Goal: Task Accomplishment & Management: Manage account settings

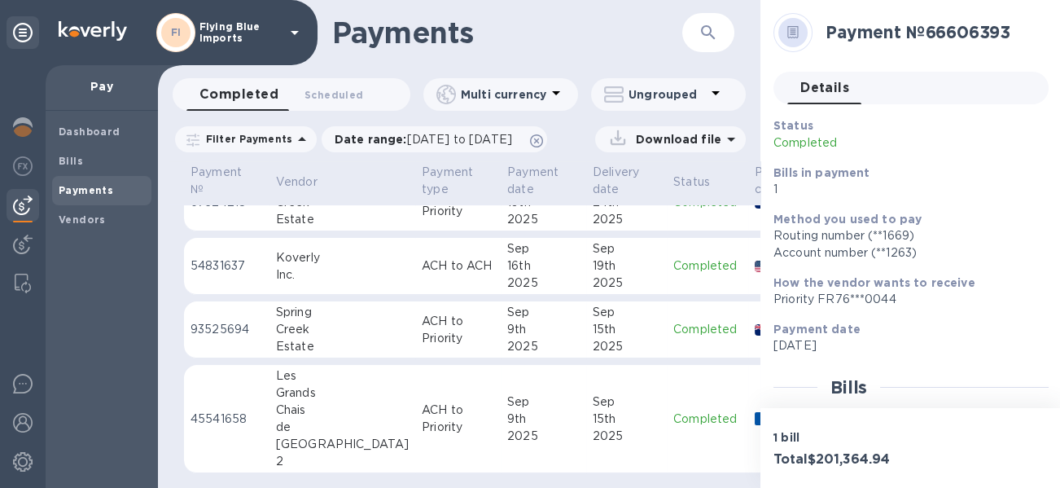
scroll to position [113, 0]
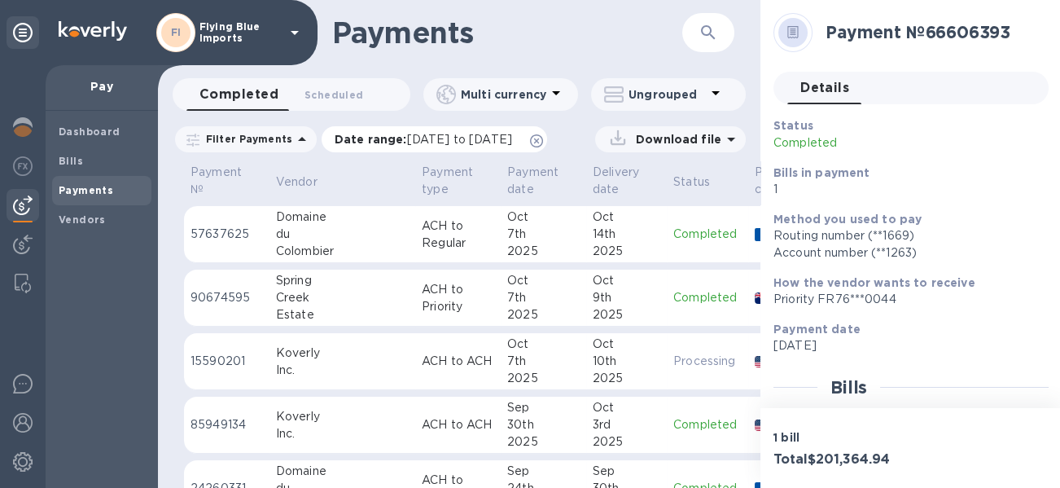
drag, startPoint x: 433, startPoint y: 140, endPoint x: 451, endPoint y: 142, distance: 18.1
click at [433, 140] on span "09/09/2025 to 10/10/2025" at bounding box center [459, 139] width 105 height 13
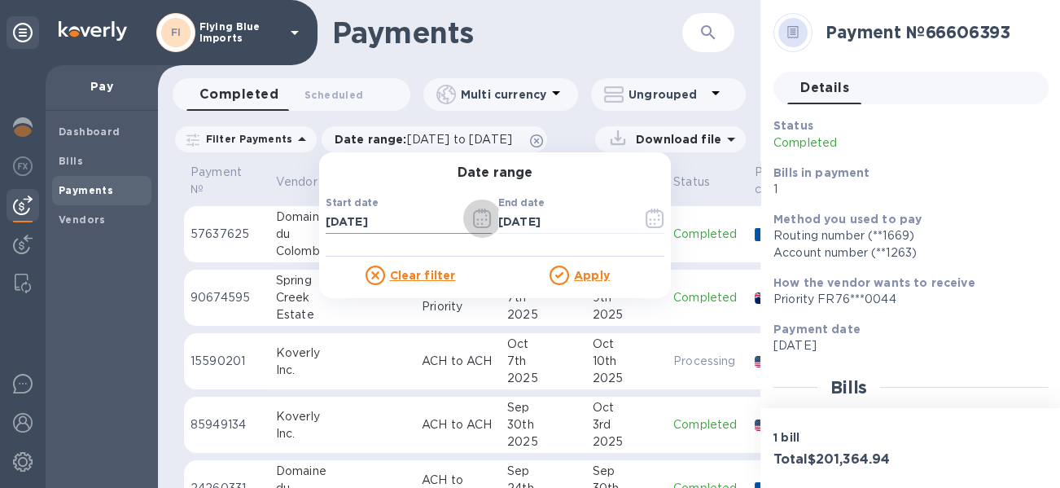
click at [476, 221] on icon "button" at bounding box center [482, 218] width 19 height 20
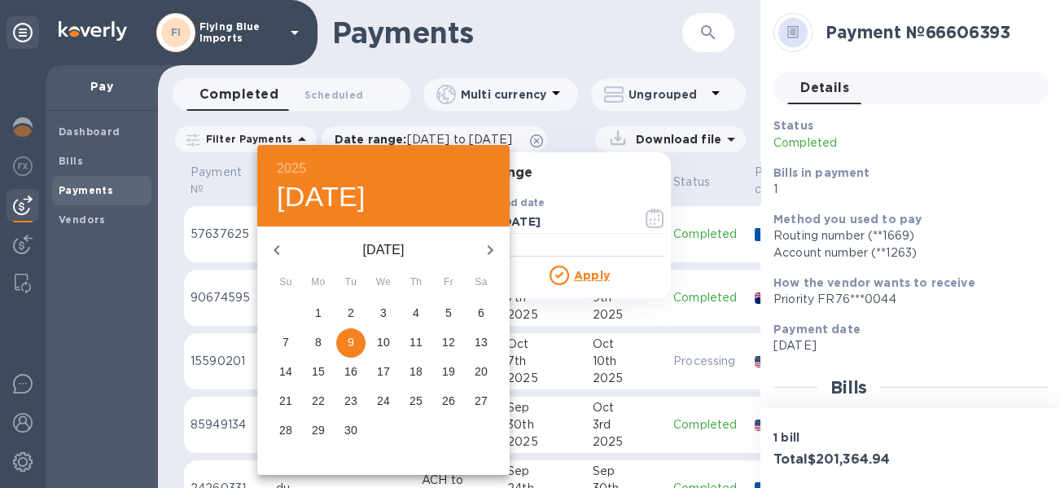
click at [318, 314] on p "1" at bounding box center [318, 312] width 7 height 16
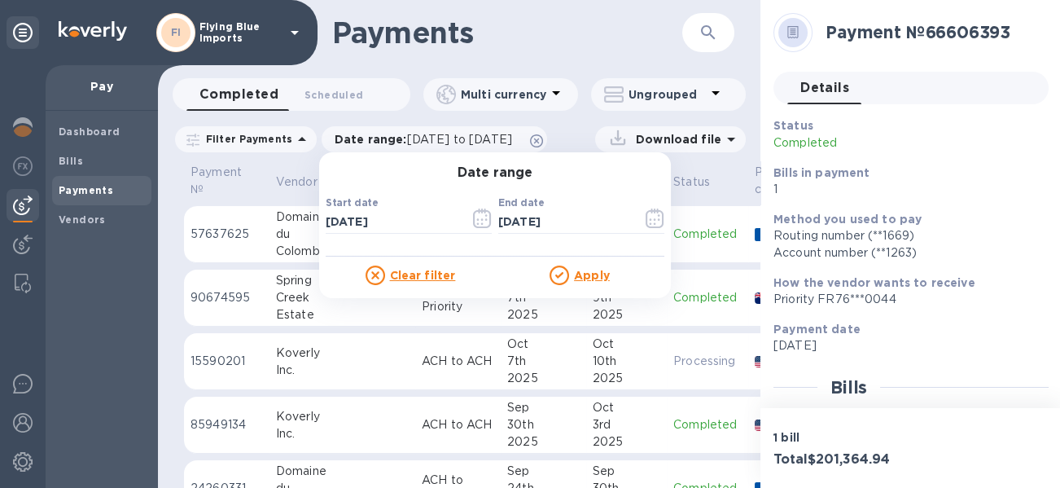
type input "09/01/2025"
click at [581, 281] on u "Apply" at bounding box center [592, 275] width 36 height 13
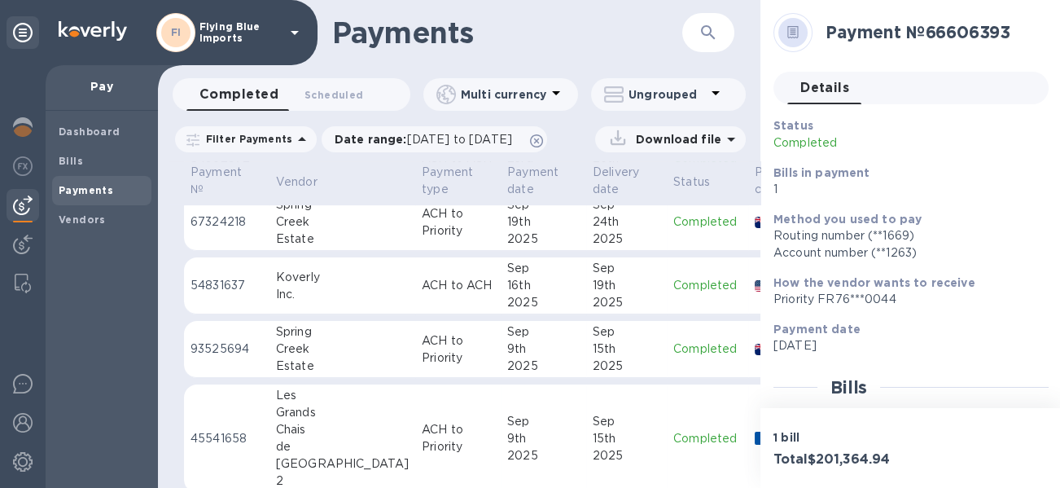
scroll to position [651, 0]
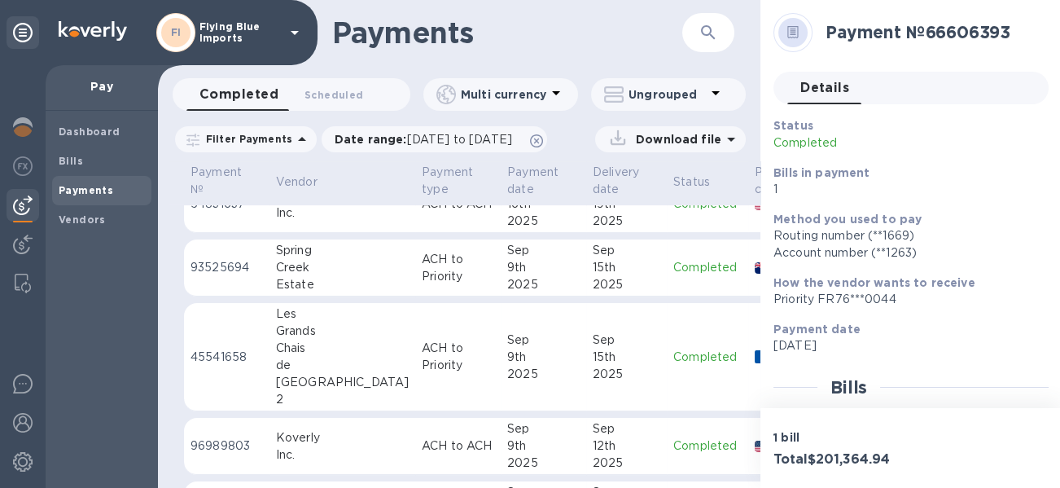
click at [285, 253] on div "Spring" at bounding box center [342, 250] width 133 height 17
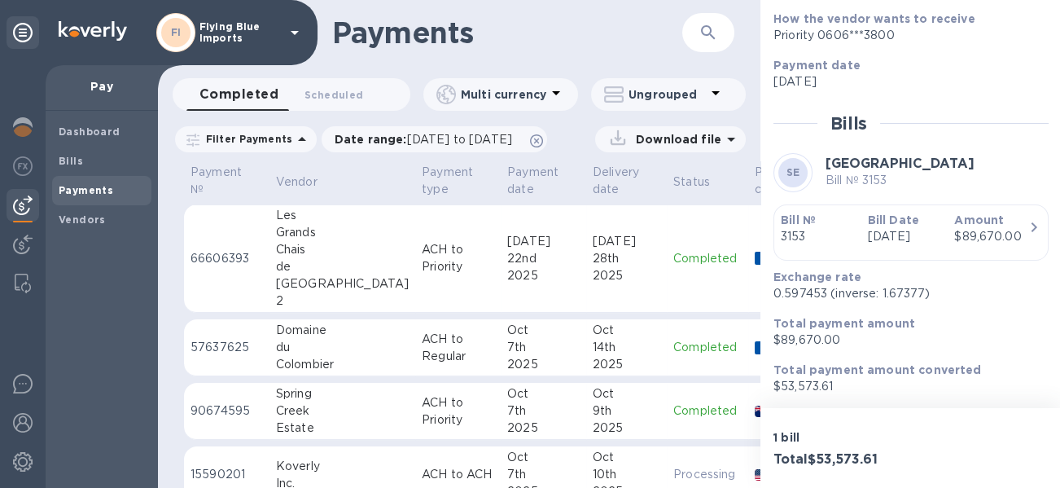
drag, startPoint x: 387, startPoint y: 255, endPoint x: 498, endPoint y: 278, distance: 113.2
click at [422, 255] on p "ACH to Priority" at bounding box center [458, 258] width 72 height 34
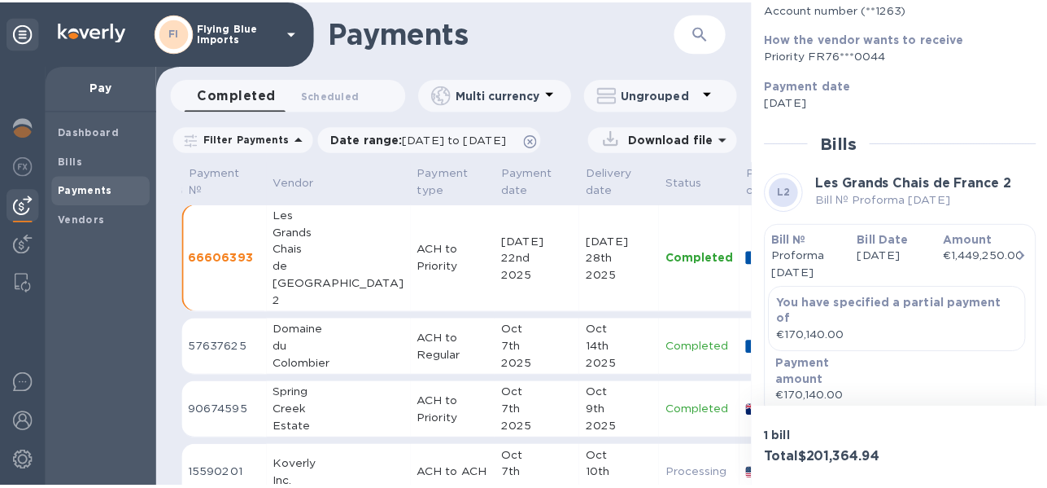
scroll to position [326, 0]
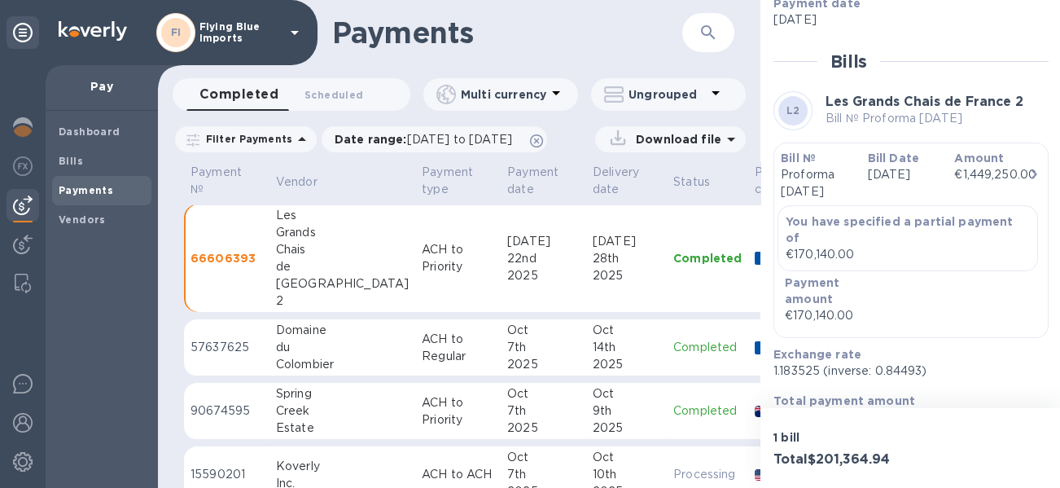
click at [422, 357] on p "ACH to Regular" at bounding box center [458, 347] width 72 height 34
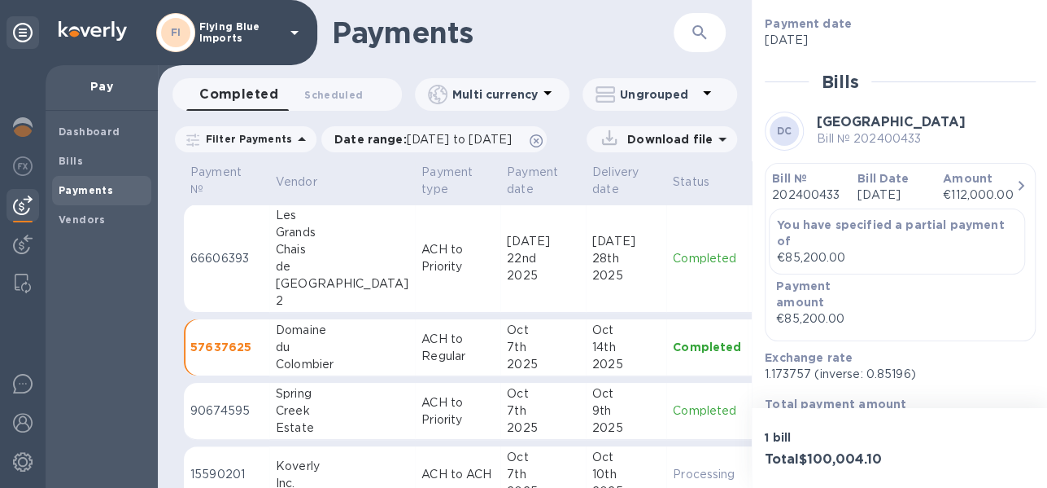
scroll to position [387, 0]
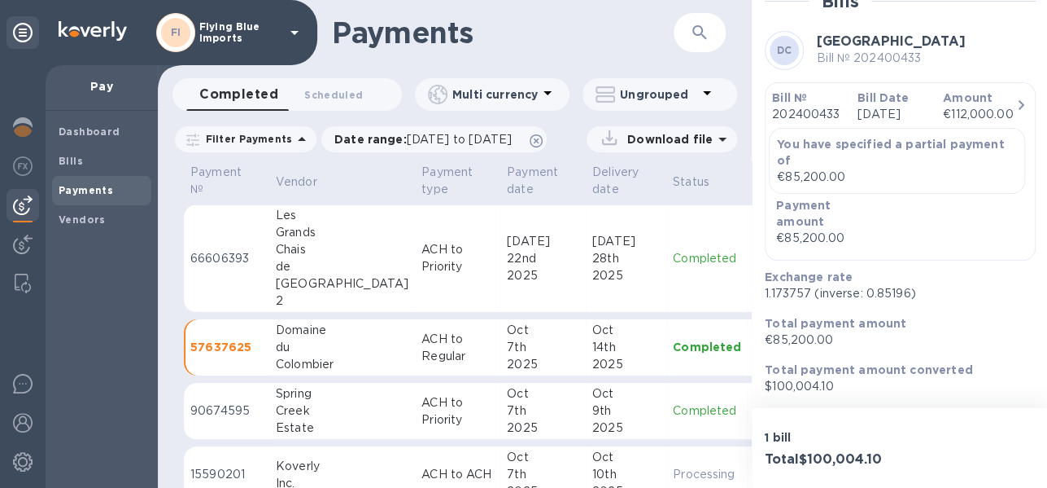
click at [265, 387] on td "90674595" at bounding box center [226, 411] width 85 height 57
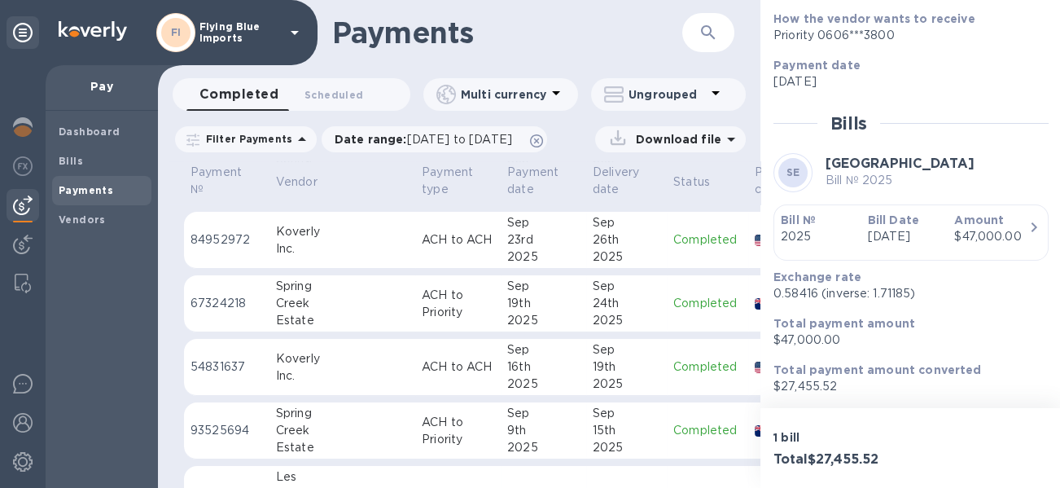
scroll to position [570, 0]
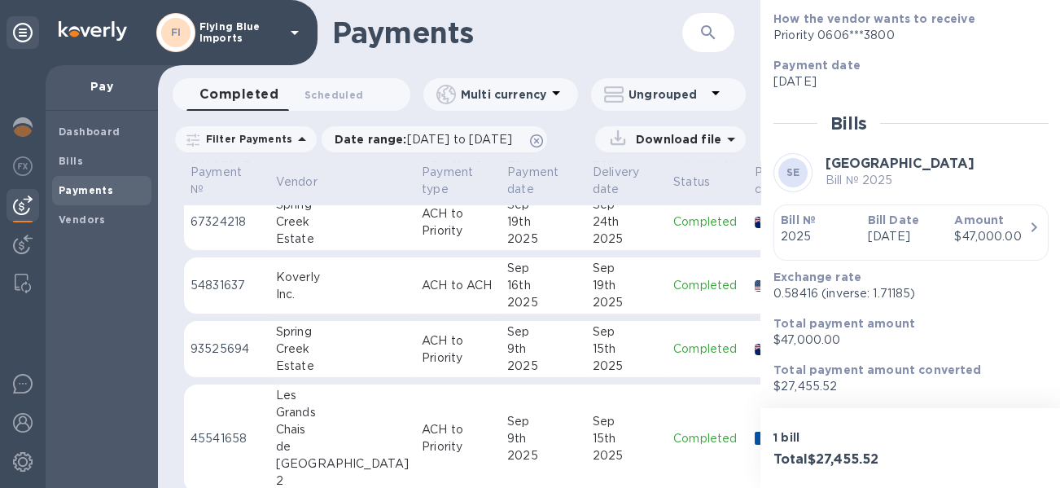
click at [507, 222] on div "19th" at bounding box center [543, 221] width 72 height 17
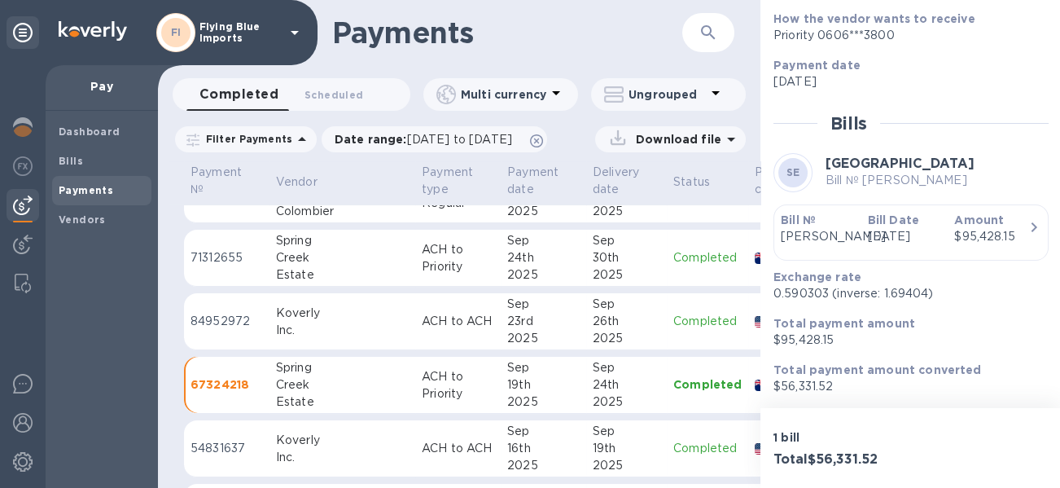
scroll to position [244, 0]
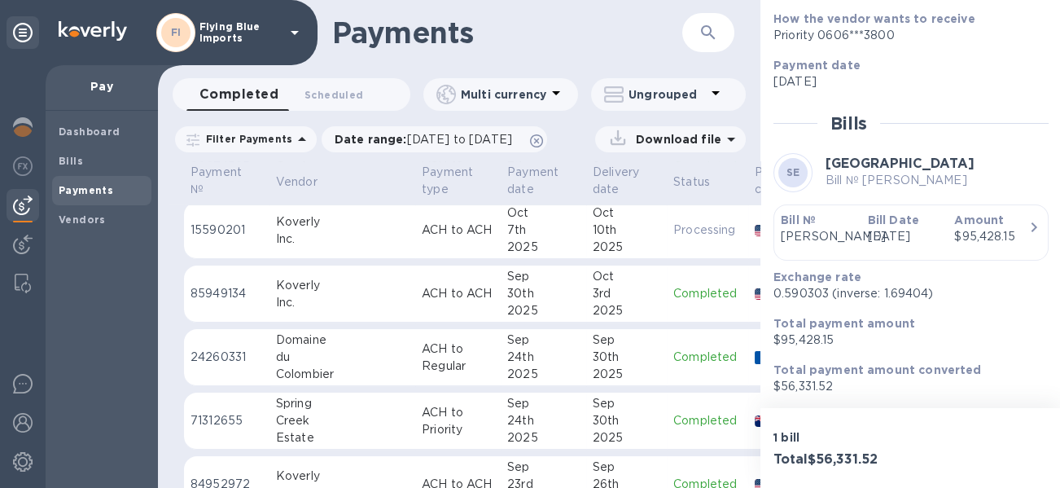
click at [593, 422] on div "30th" at bounding box center [627, 420] width 68 height 17
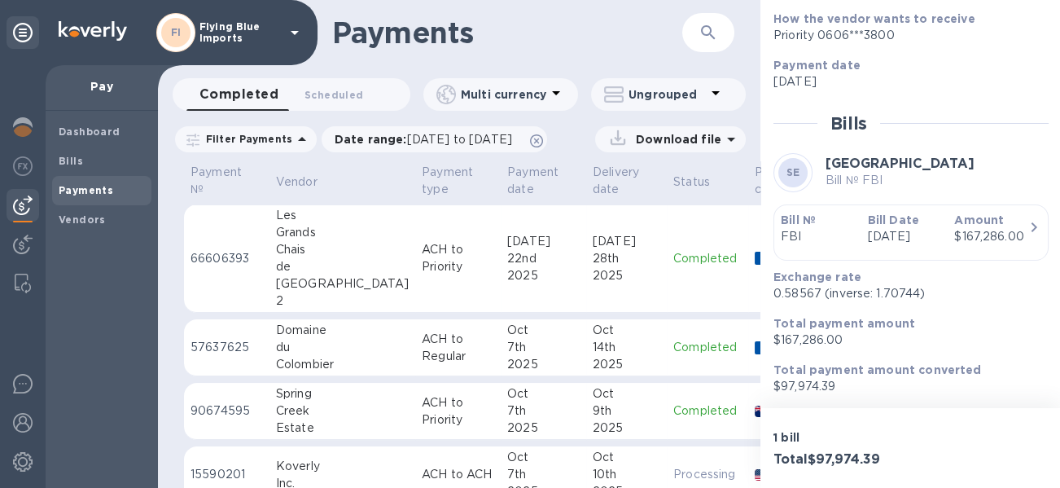
click at [501, 418] on td "Oct 7th 2025" at bounding box center [543, 411] width 85 height 57
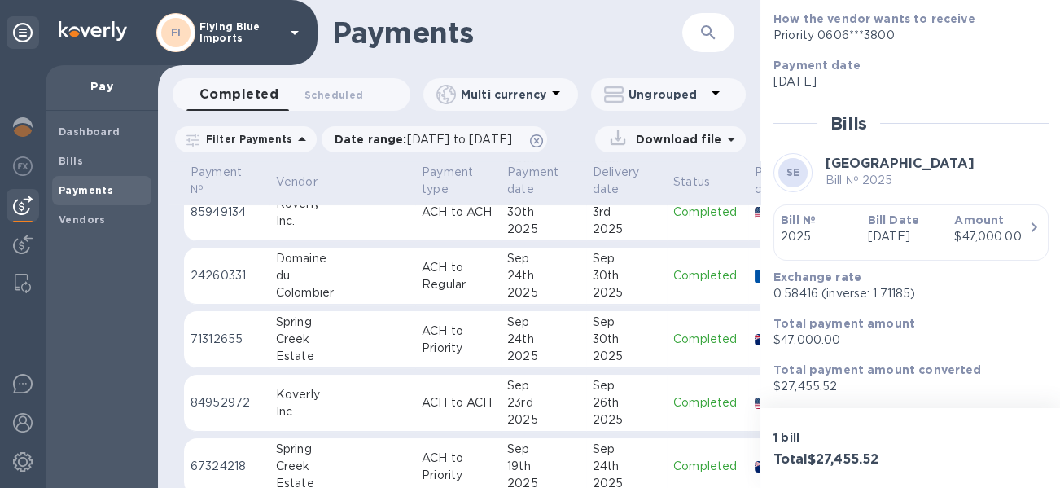
scroll to position [488, 0]
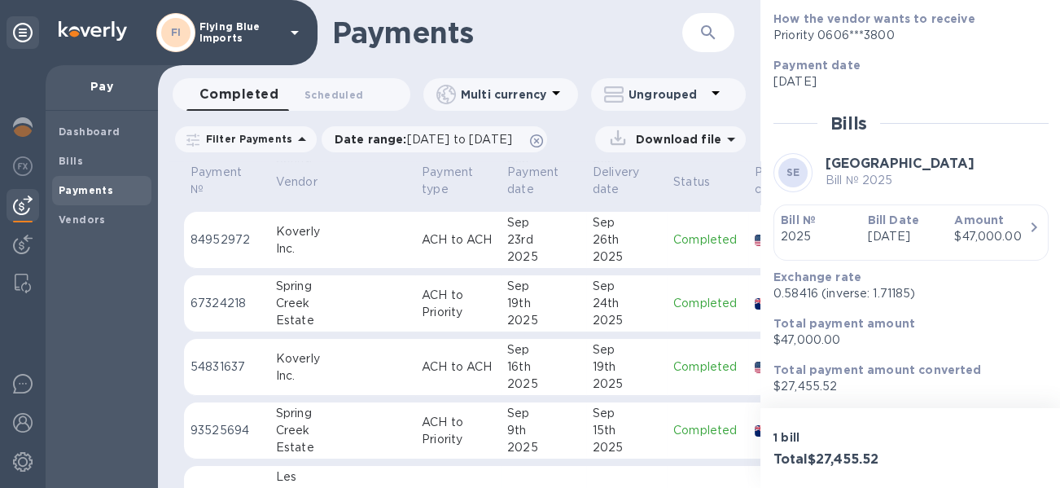
click at [422, 431] on p "ACH to Priority" at bounding box center [458, 430] width 72 height 34
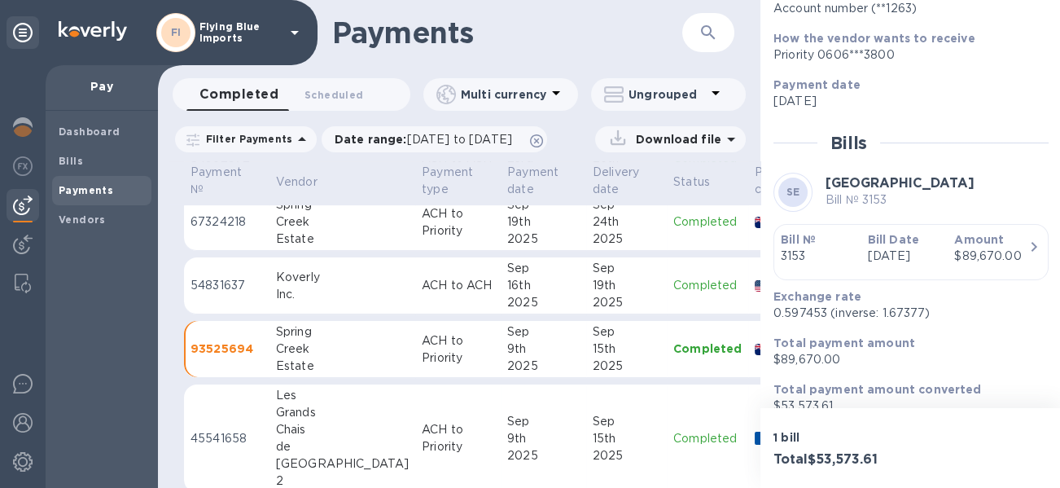
scroll to position [280, 0]
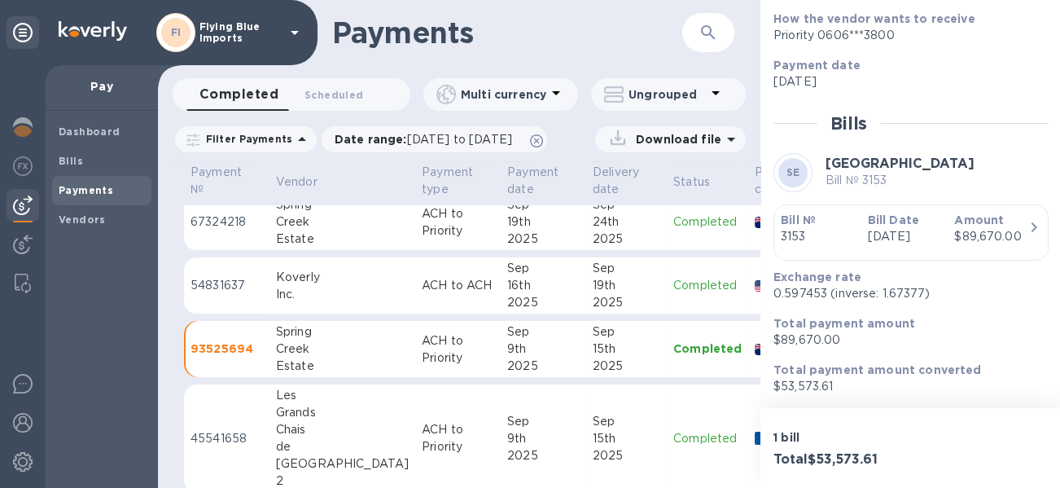
click at [912, 236] on p "Aug 8th 2025" at bounding box center [905, 236] width 74 height 17
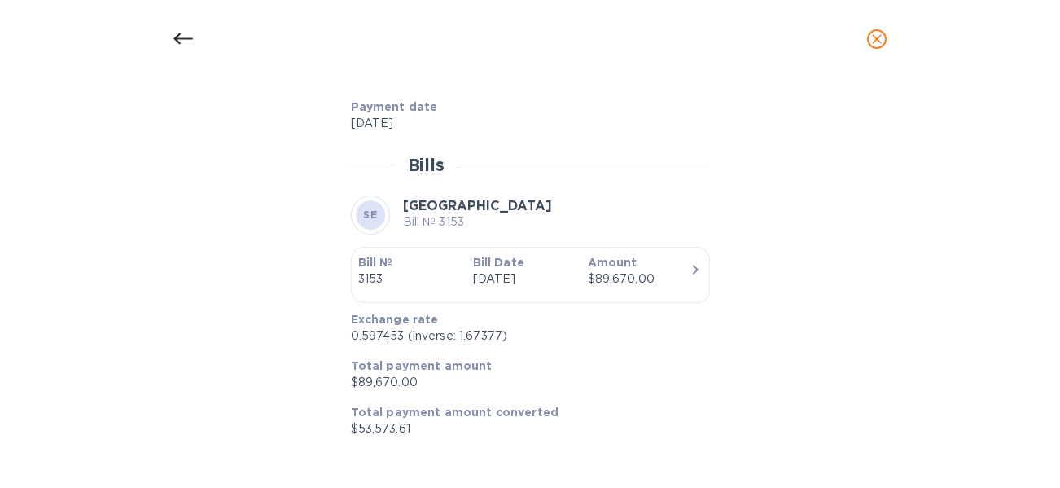
scroll to position [1240, 0]
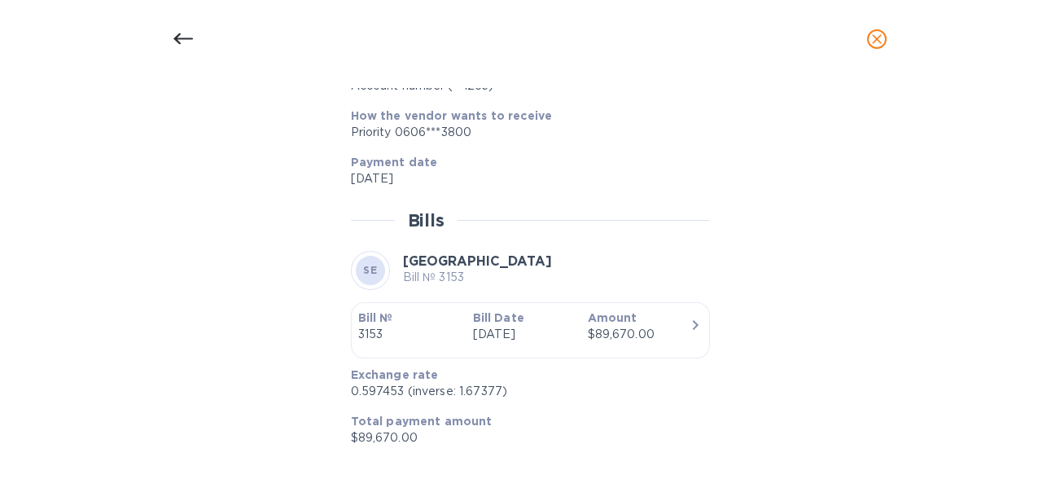
click at [172, 42] on div at bounding box center [183, 39] width 39 height 39
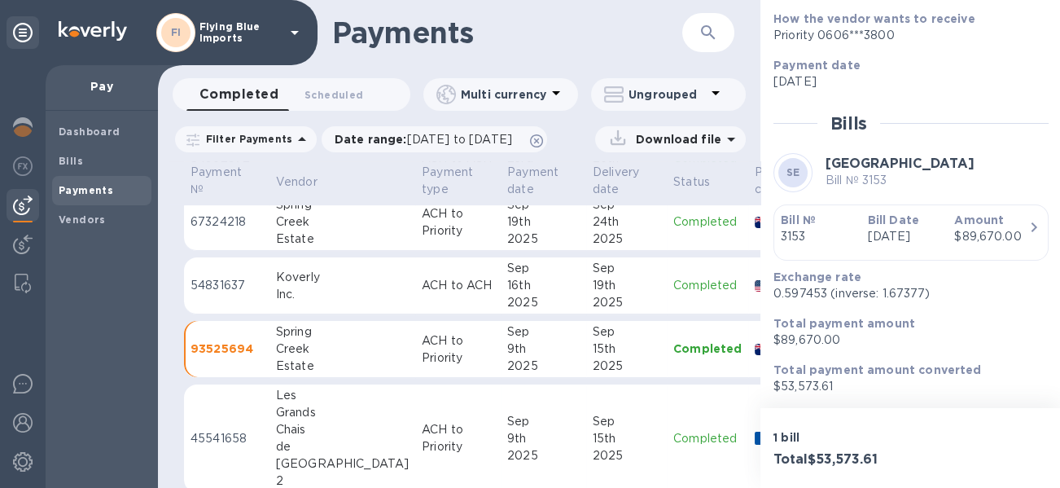
scroll to position [488, 0]
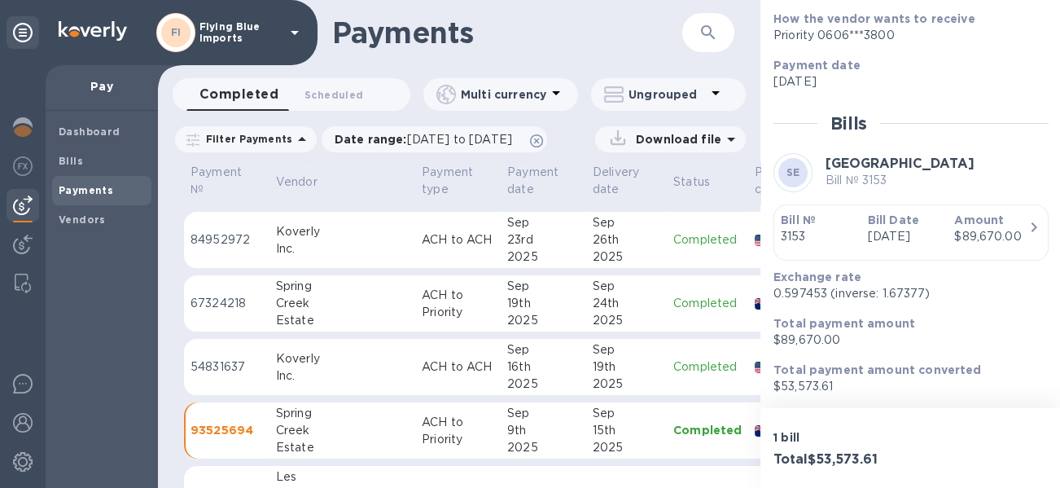
click at [507, 309] on div "19th" at bounding box center [543, 303] width 72 height 17
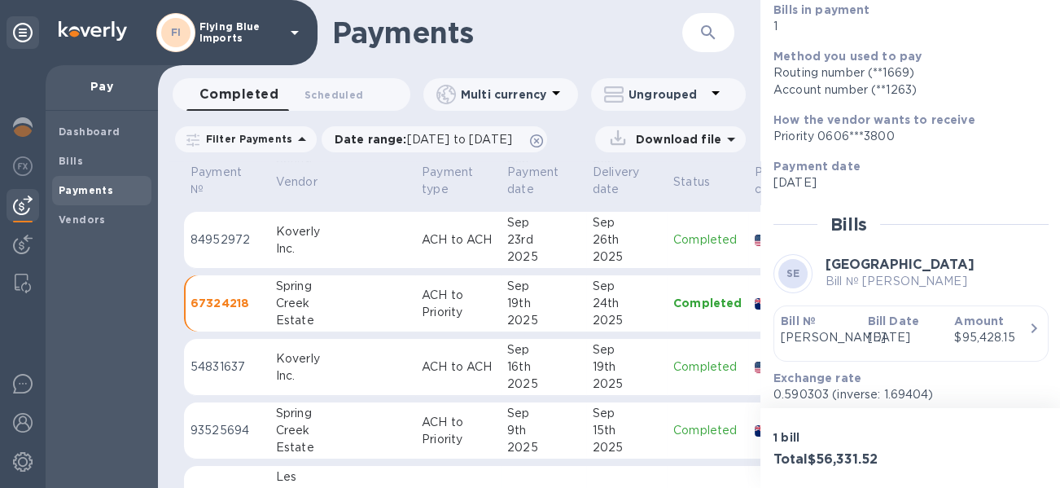
scroll to position [280, 0]
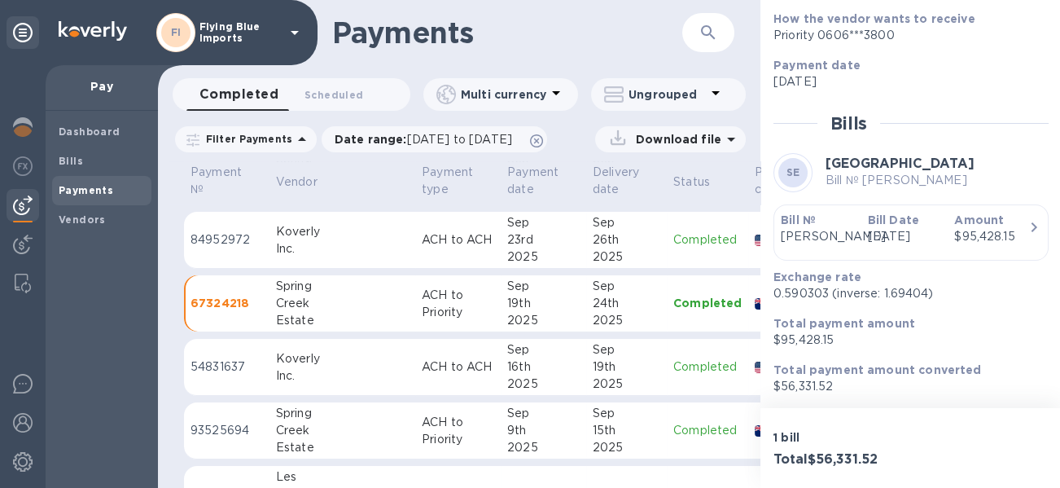
click at [1024, 217] on icon "button" at bounding box center [1034, 227] width 20 height 20
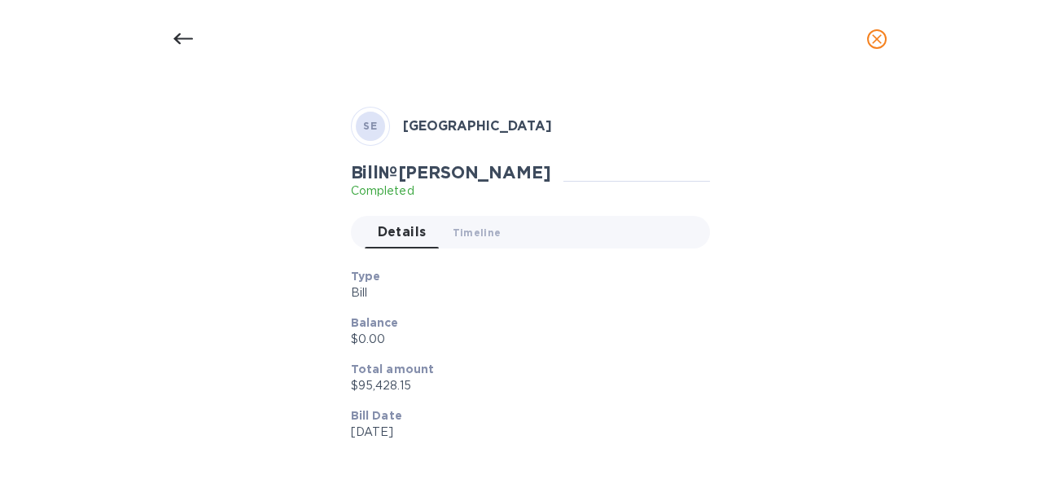
scroll to position [0, 0]
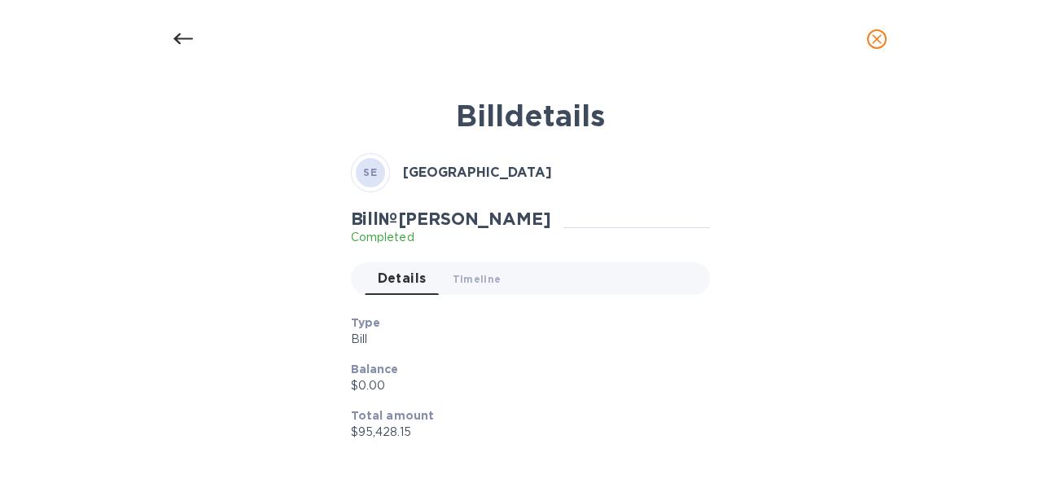
click at [187, 36] on icon at bounding box center [183, 39] width 20 height 20
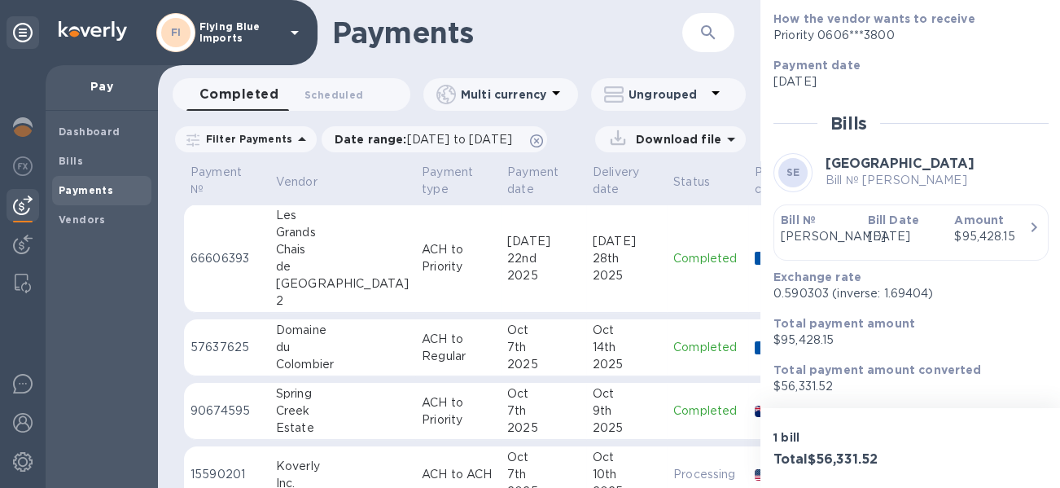
click at [422, 414] on p "ACH to Priority" at bounding box center [458, 411] width 72 height 34
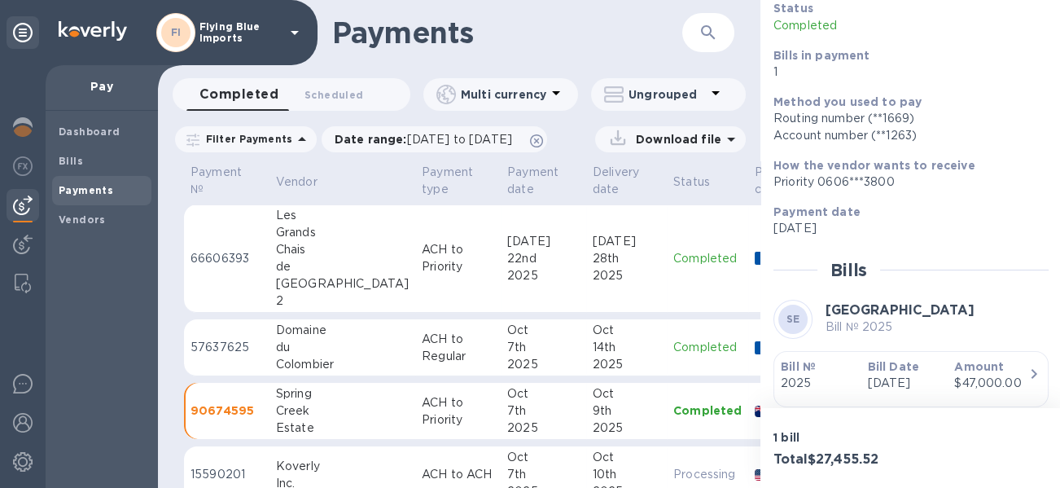
scroll to position [280, 0]
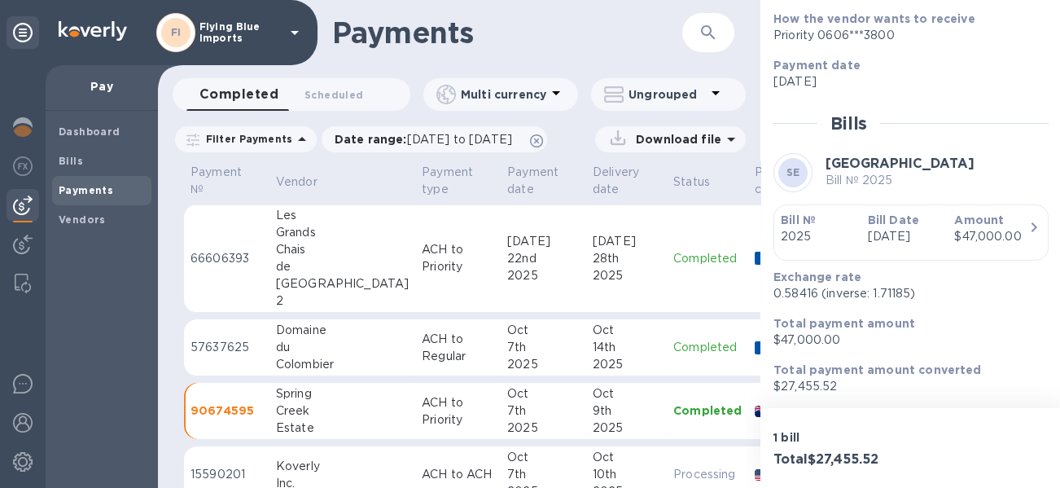
click at [1001, 228] on div "$47,000.00" at bounding box center [991, 236] width 74 height 17
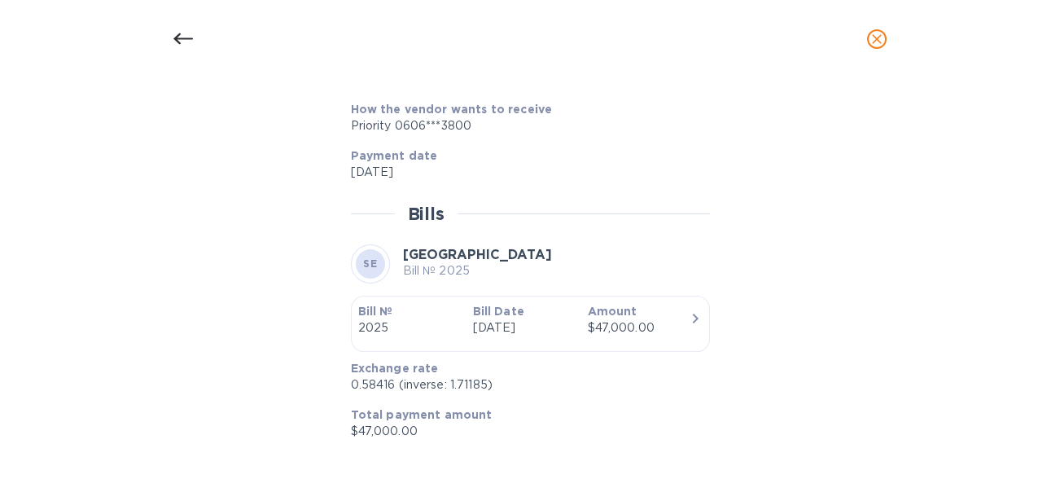
scroll to position [779, 0]
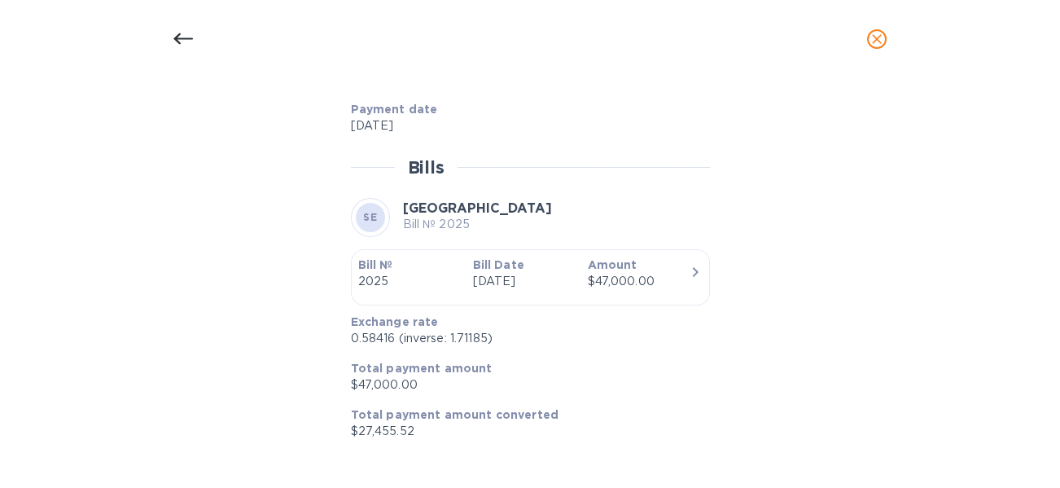
click at [535, 273] on p "Oct 7th 2025" at bounding box center [523, 281] width 102 height 17
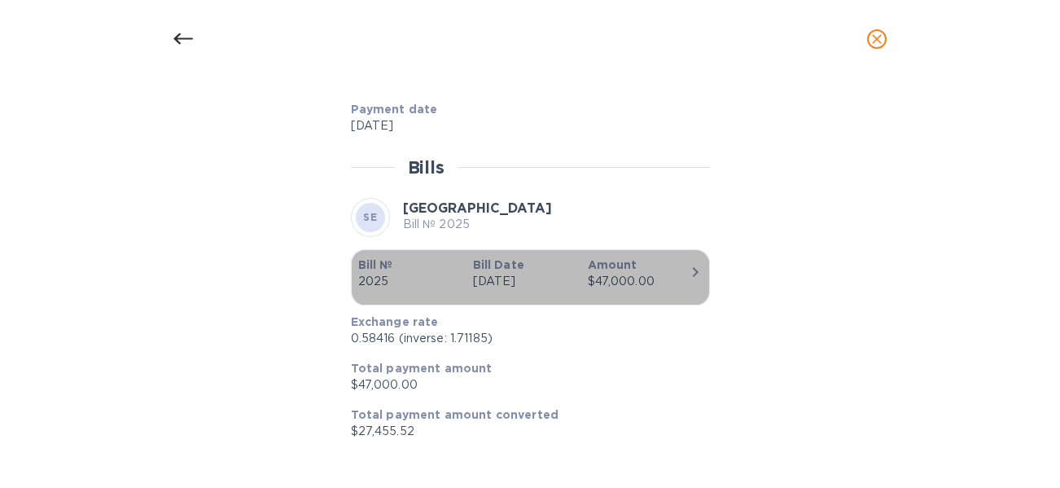
click at [694, 271] on icon "button" at bounding box center [695, 272] width 20 height 20
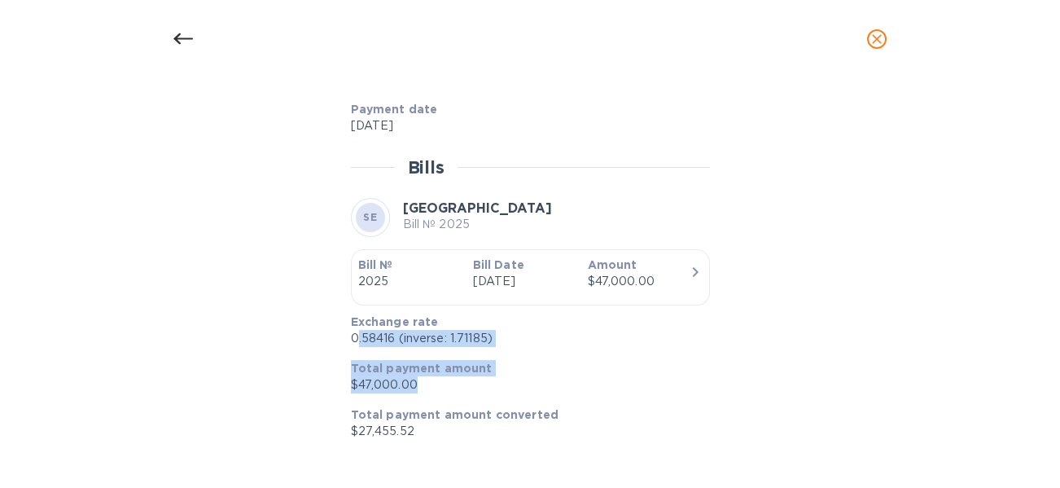
drag, startPoint x: 427, startPoint y: 391, endPoint x: 358, endPoint y: 327, distance: 93.9
click at [358, 327] on div "Exchange rate 0.58416 (inverse: 1.71185) Total payment amount $47,000.00 Total …" at bounding box center [523, 376] width 359 height 139
click at [725, 201] on div "Bill details SE Spring Creek Estate Bill № 2025 Completed Details 0 Timeline 0 …" at bounding box center [529, 267] width 773 height 359
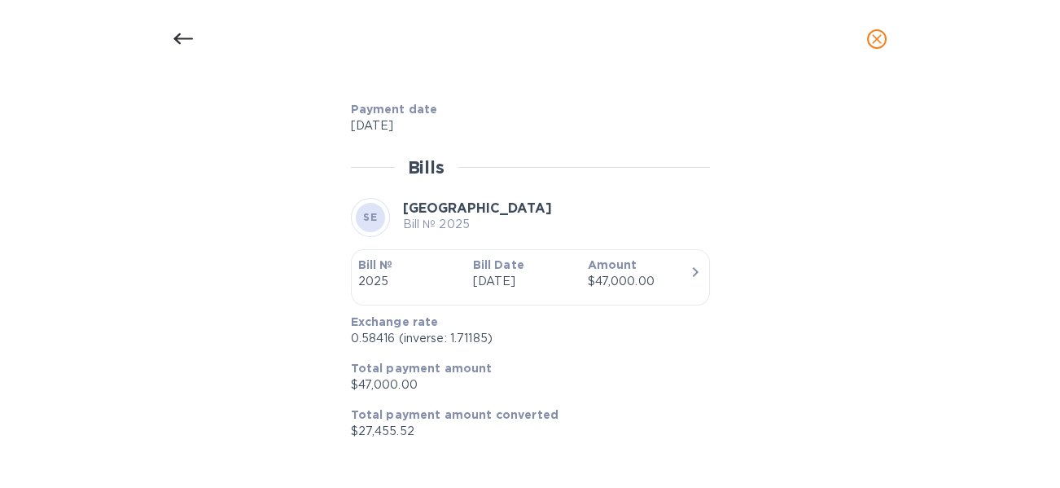
click at [179, 37] on icon at bounding box center [183, 39] width 20 height 20
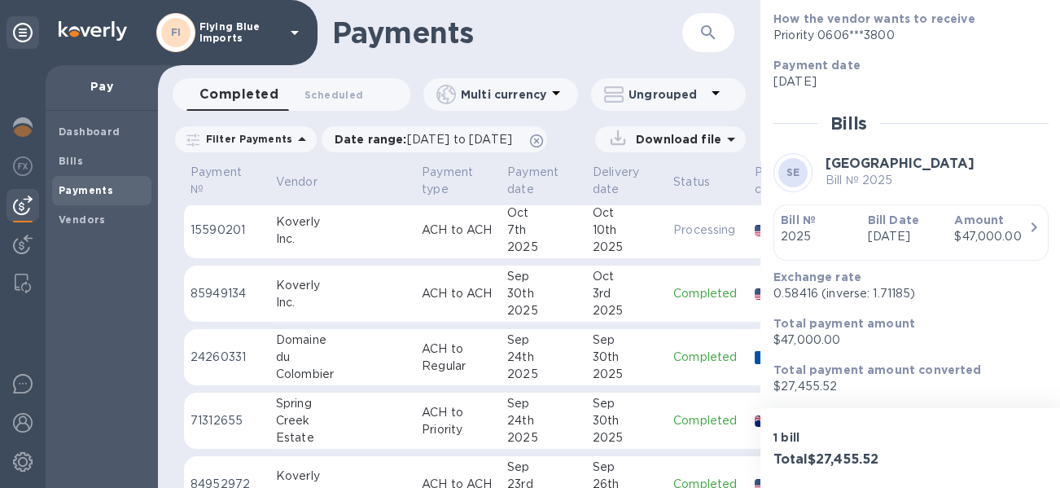
scroll to position [326, 0]
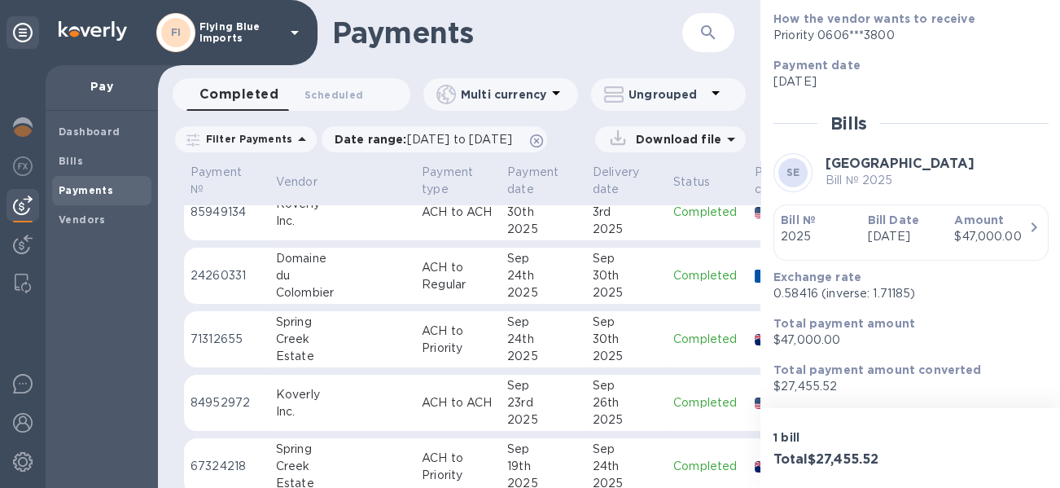
click at [593, 345] on div "30th" at bounding box center [627, 338] width 68 height 17
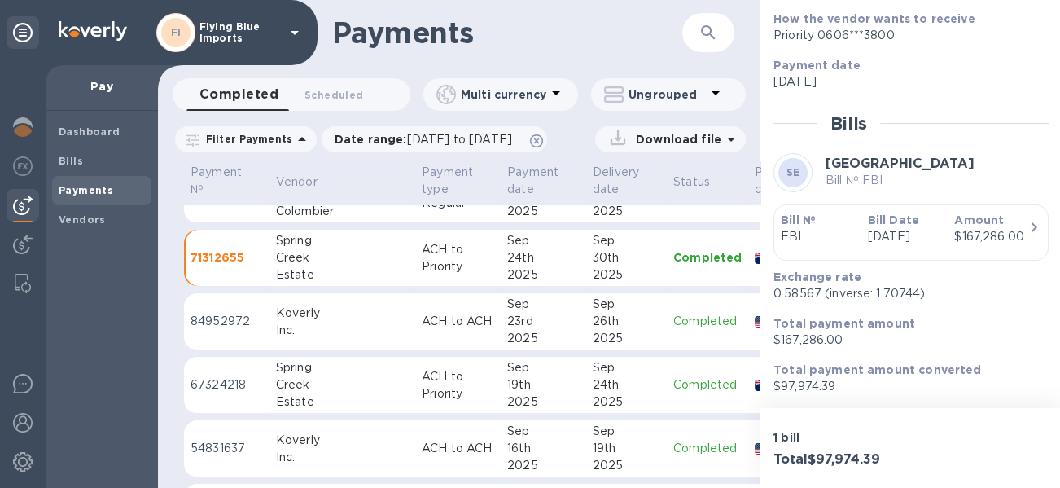
click at [673, 387] on p "Completed" at bounding box center [707, 384] width 68 height 17
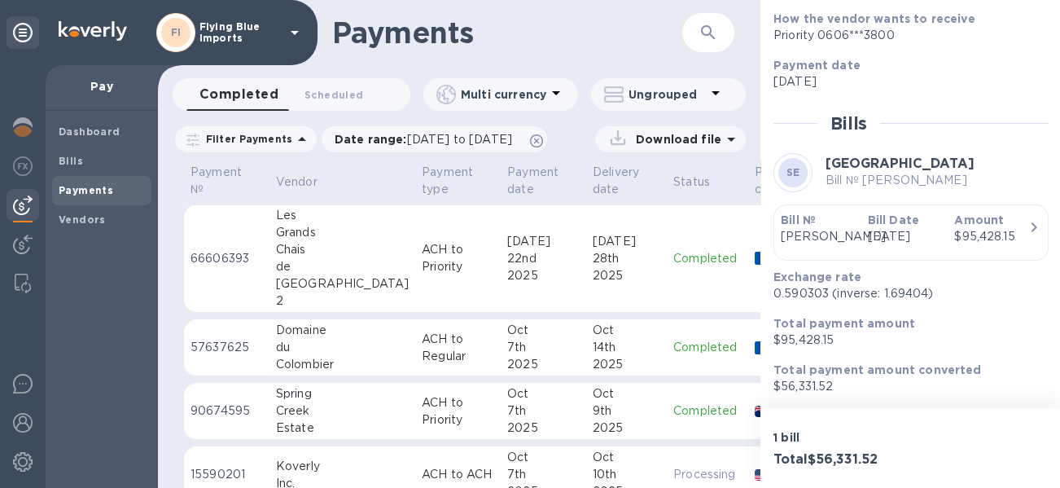
click at [423, 411] on td "ACH to Priority" at bounding box center [457, 411] width 85 height 57
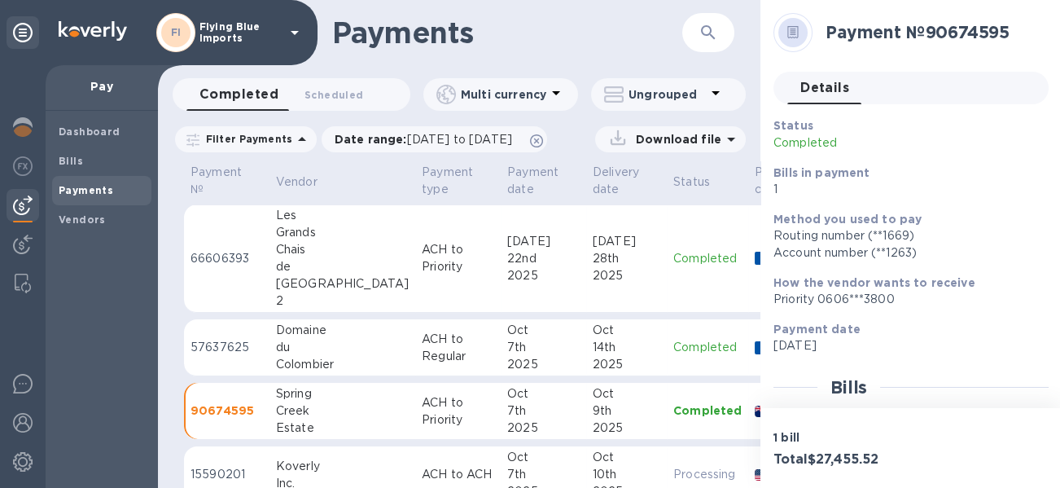
scroll to position [280, 0]
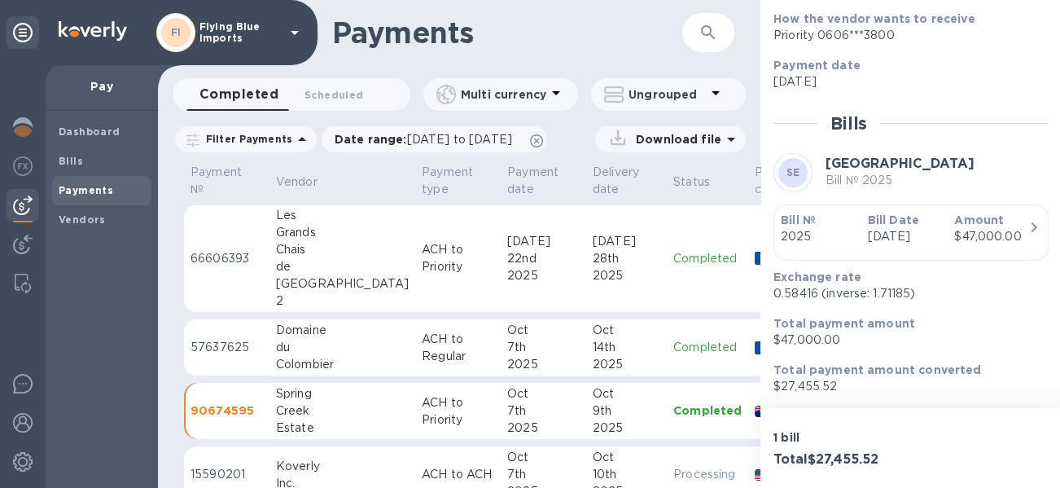
click at [422, 255] on p "ACH to Priority" at bounding box center [458, 258] width 72 height 34
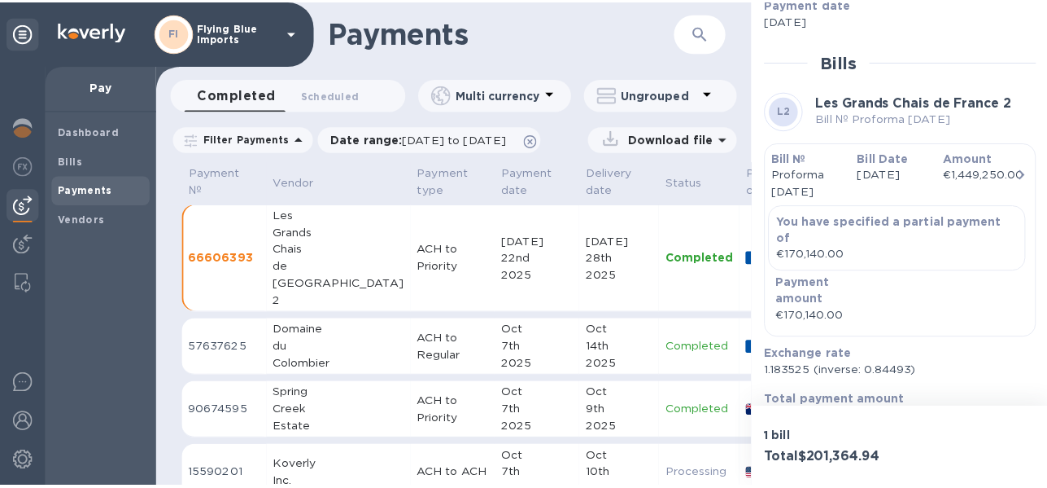
scroll to position [387, 0]
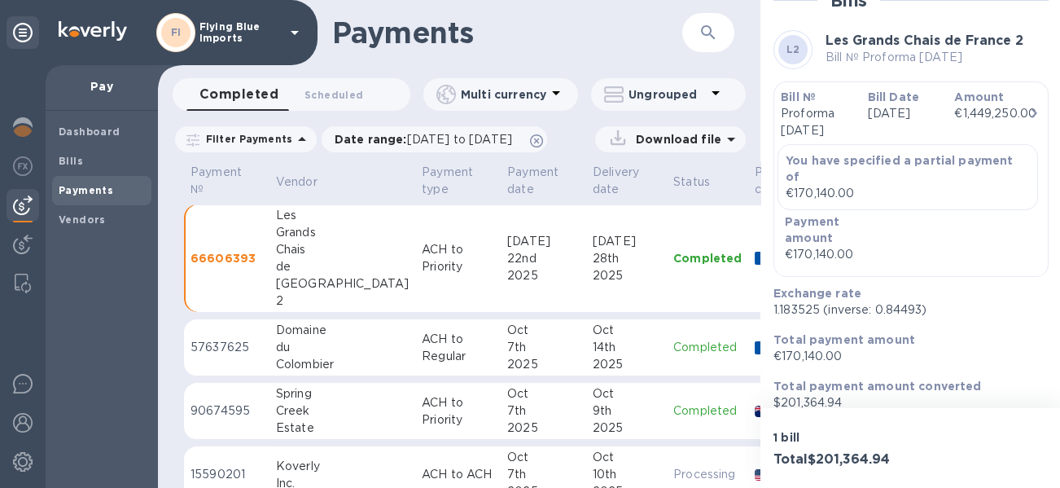
click at [422, 349] on p "ACH to Regular" at bounding box center [458, 347] width 72 height 34
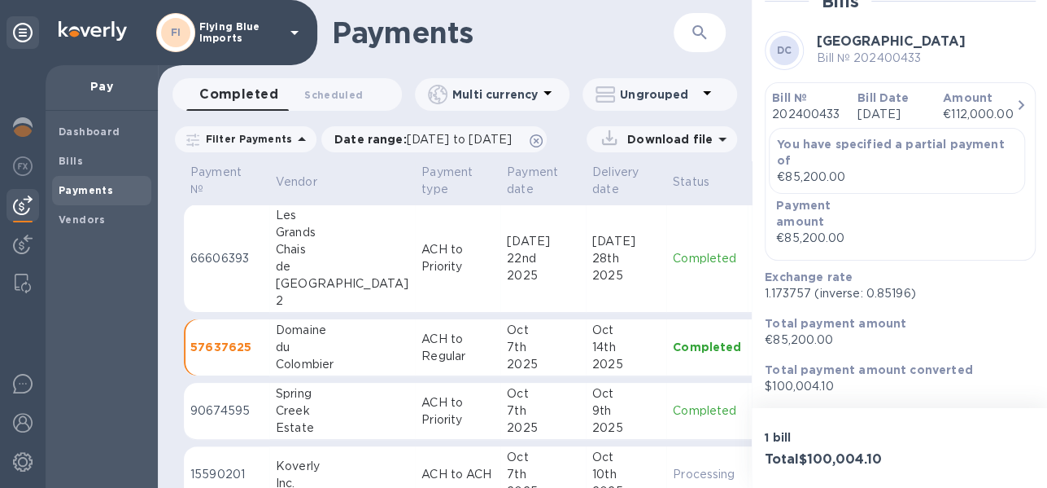
scroll to position [81, 0]
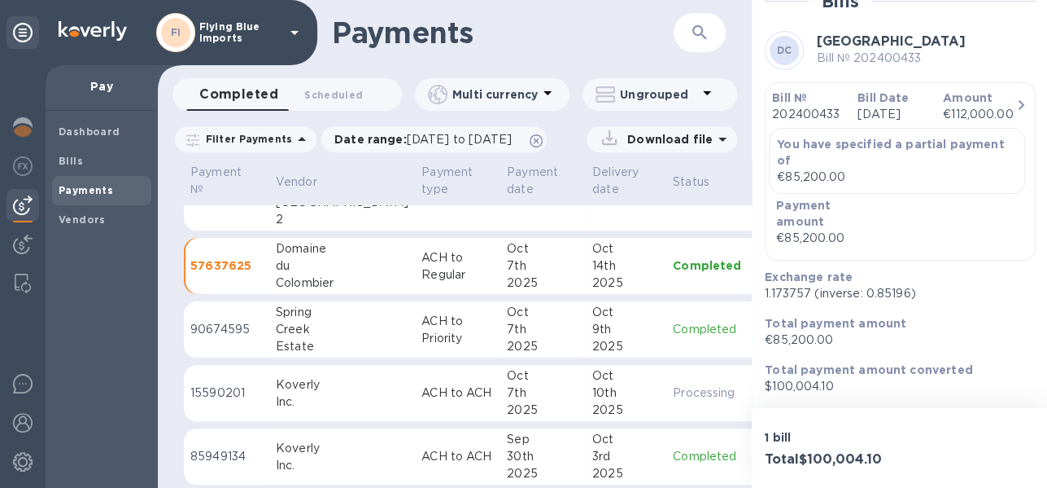
click at [586, 324] on td "Oct 9th 2025" at bounding box center [626, 329] width 81 height 57
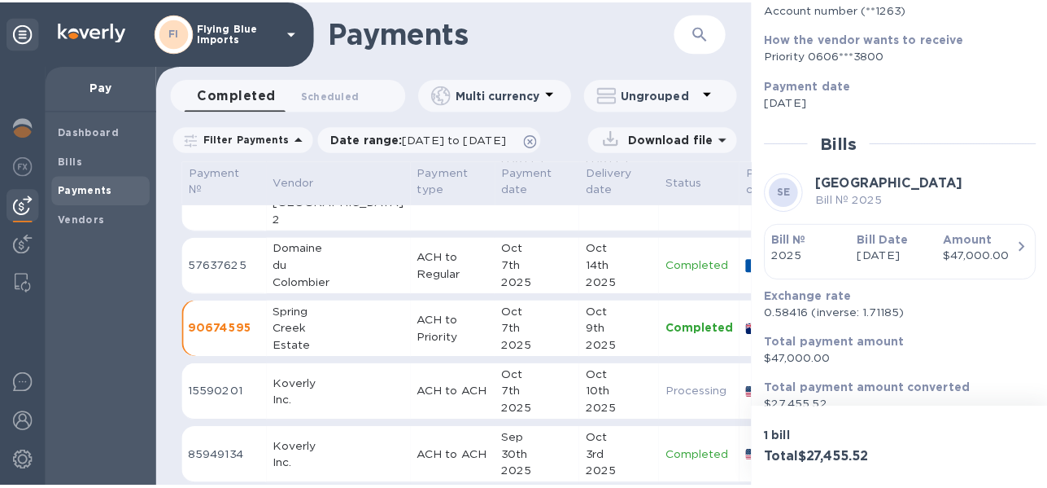
scroll to position [280, 0]
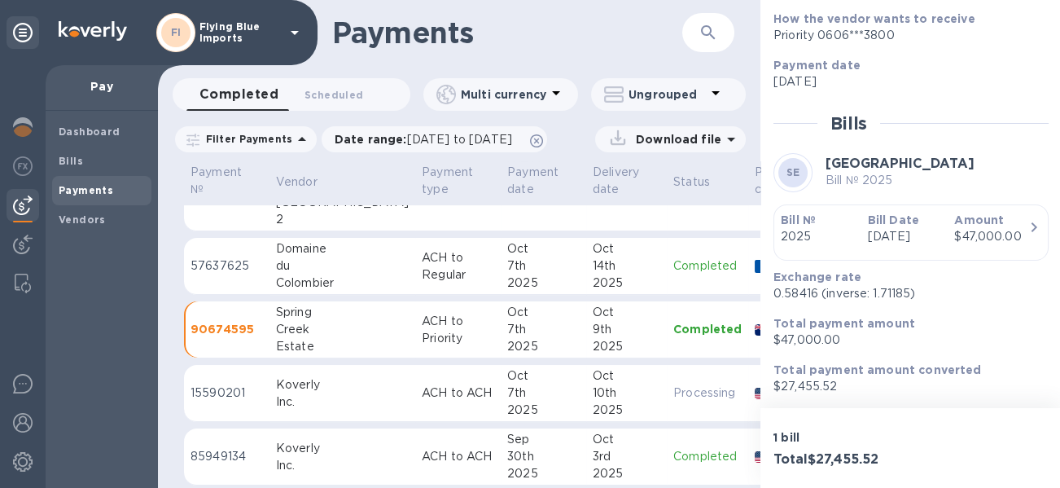
click at [316, 396] on div "Inc." at bounding box center [342, 401] width 133 height 17
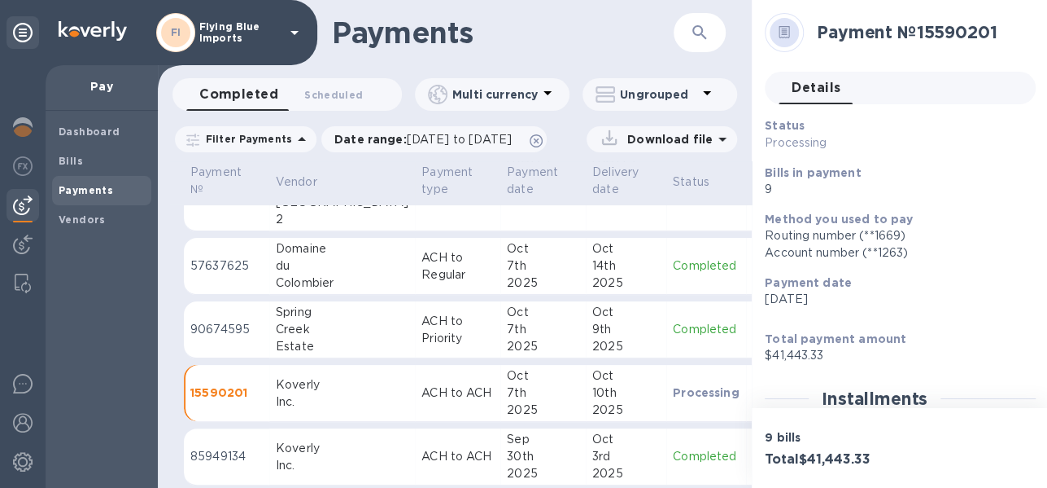
scroll to position [244, 0]
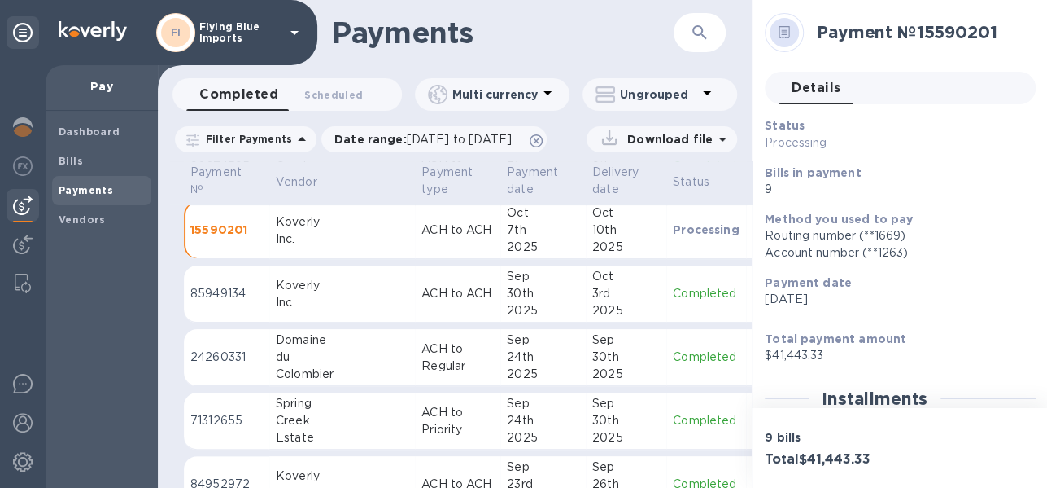
click at [329, 369] on div "Colombier" at bounding box center [342, 373] width 133 height 17
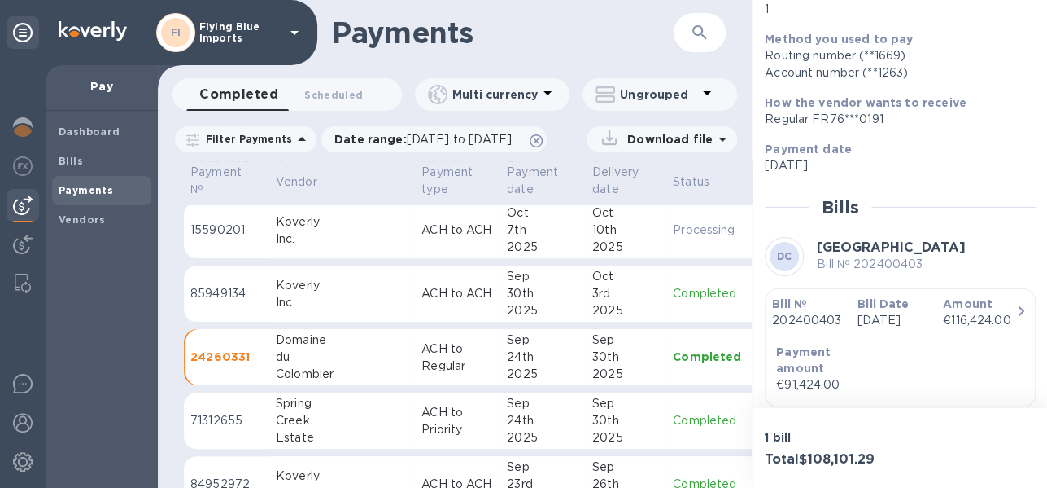
scroll to position [343, 0]
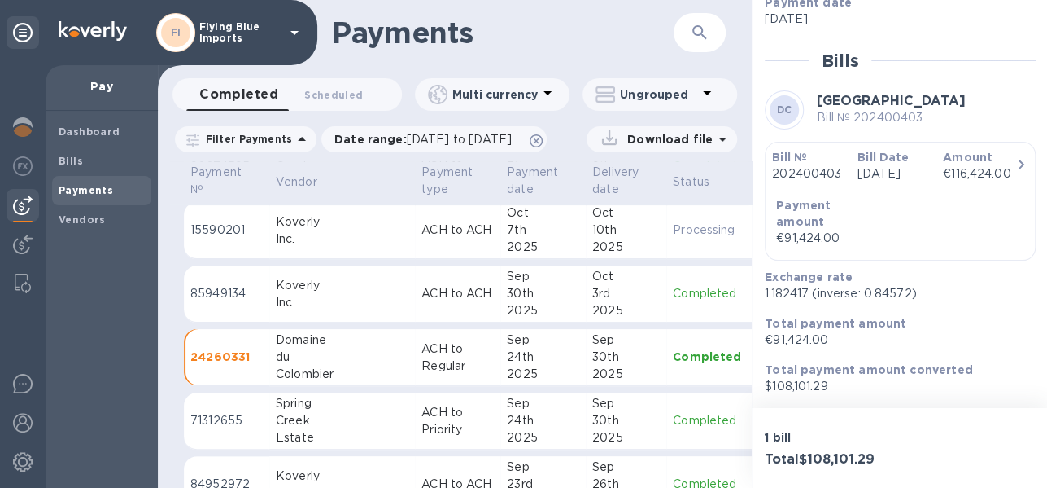
click at [1000, 165] on div "€116,424.00" at bounding box center [979, 173] width 72 height 17
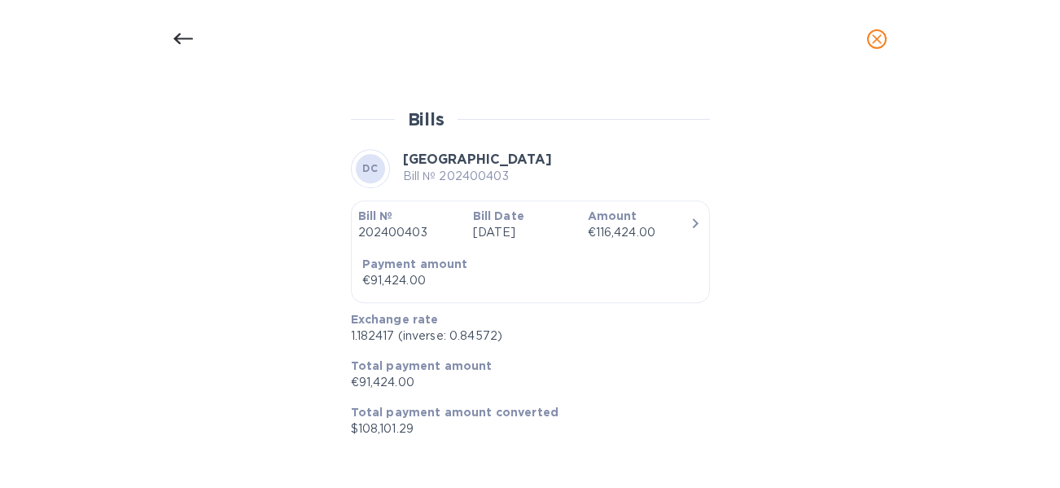
scroll to position [2084, 0]
click at [189, 43] on icon at bounding box center [183, 39] width 20 height 20
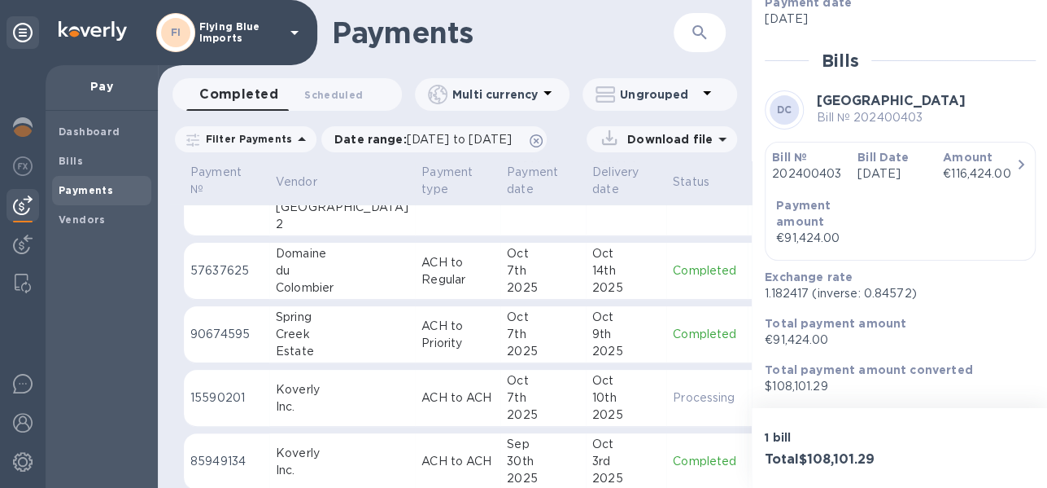
scroll to position [0, 0]
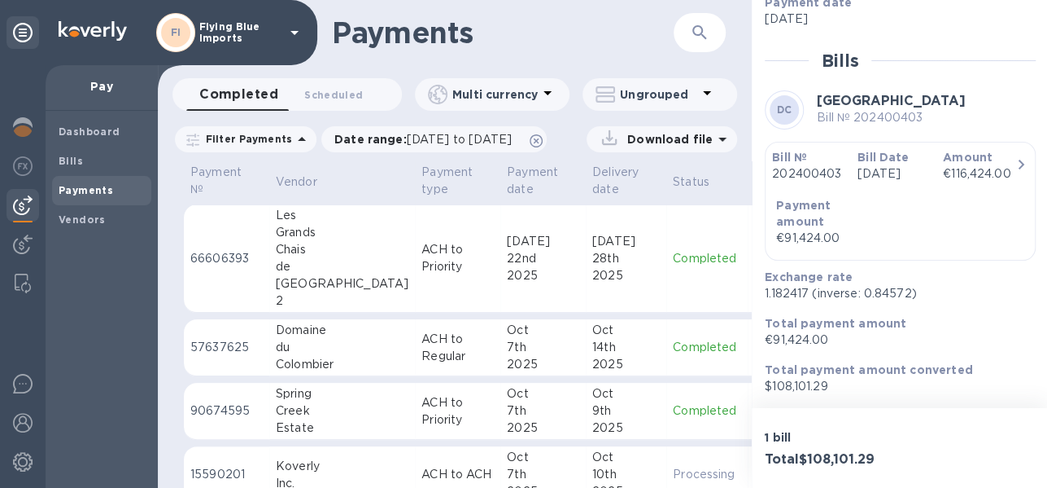
click at [326, 344] on div "du" at bounding box center [342, 347] width 133 height 17
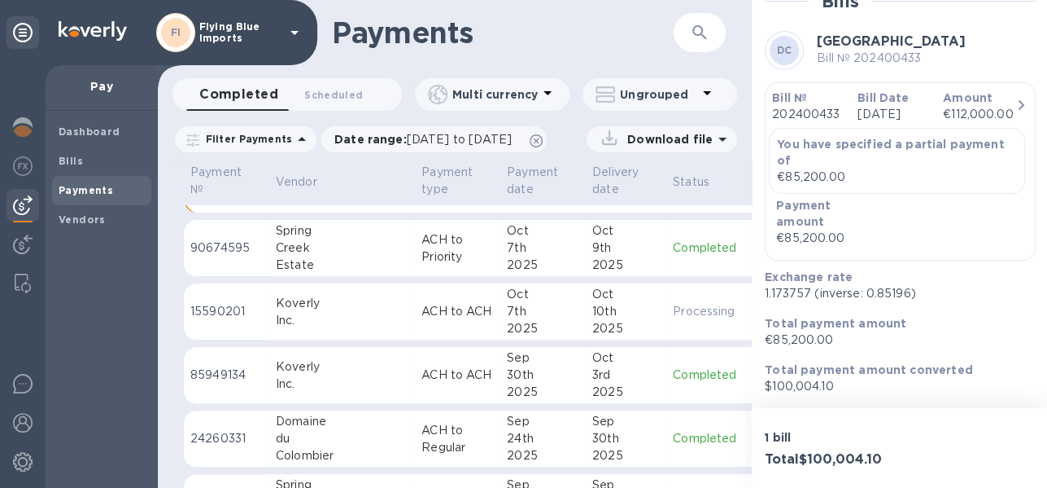
scroll to position [244, 0]
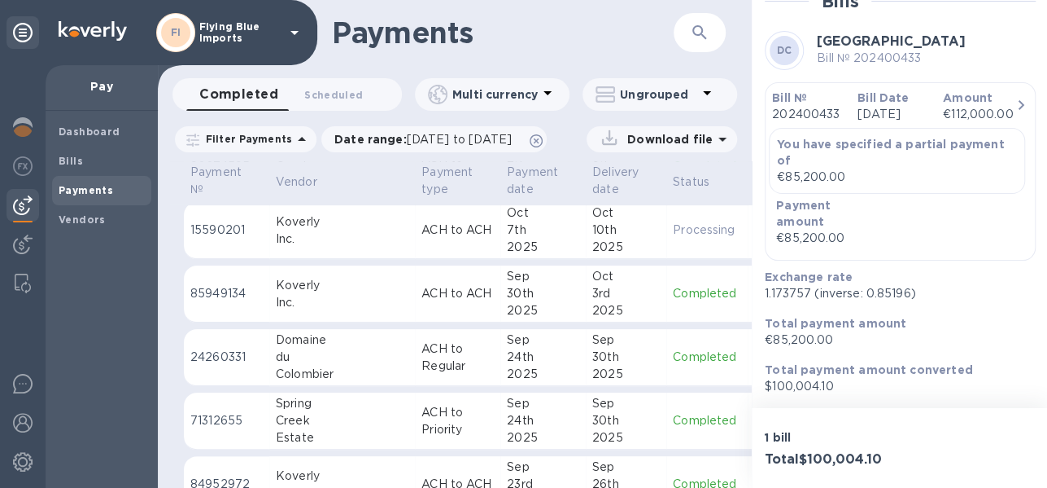
click at [422, 351] on p "ACH to Regular" at bounding box center [458, 357] width 72 height 34
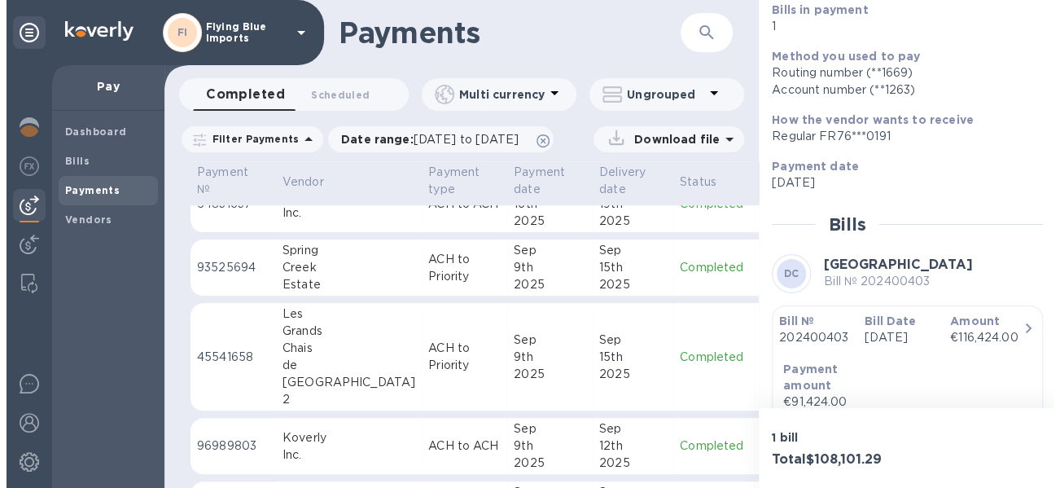
scroll to position [570, 0]
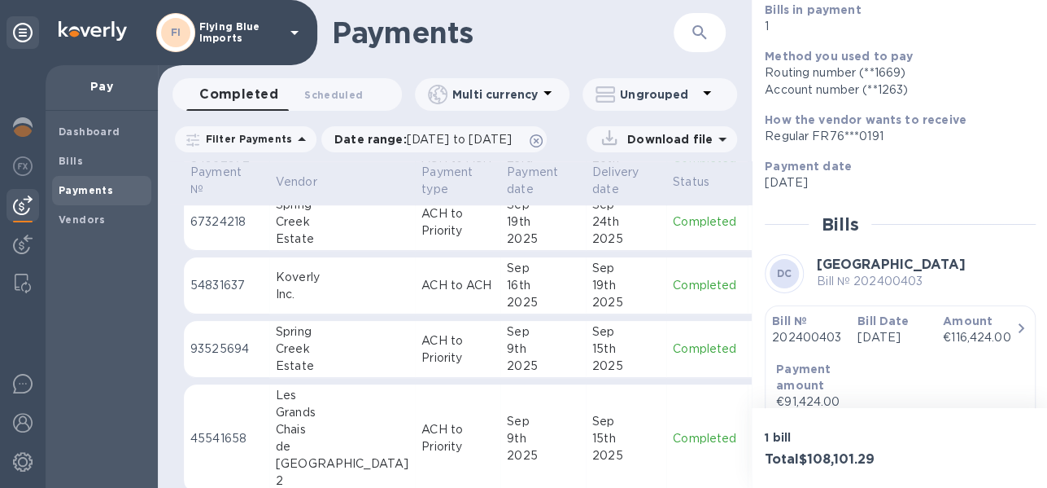
click at [507, 286] on div "16th" at bounding box center [543, 285] width 72 height 17
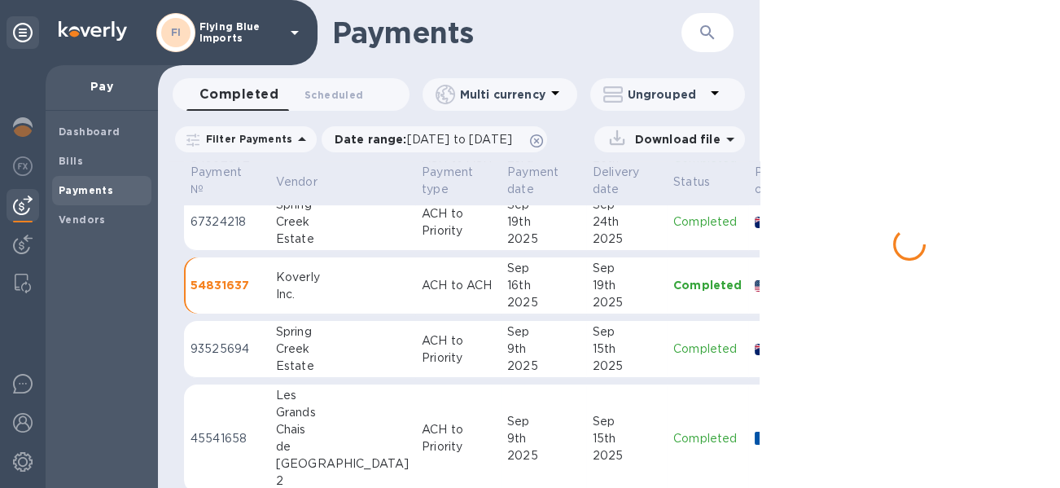
click at [507, 230] on div "2025" at bounding box center [543, 238] width 72 height 17
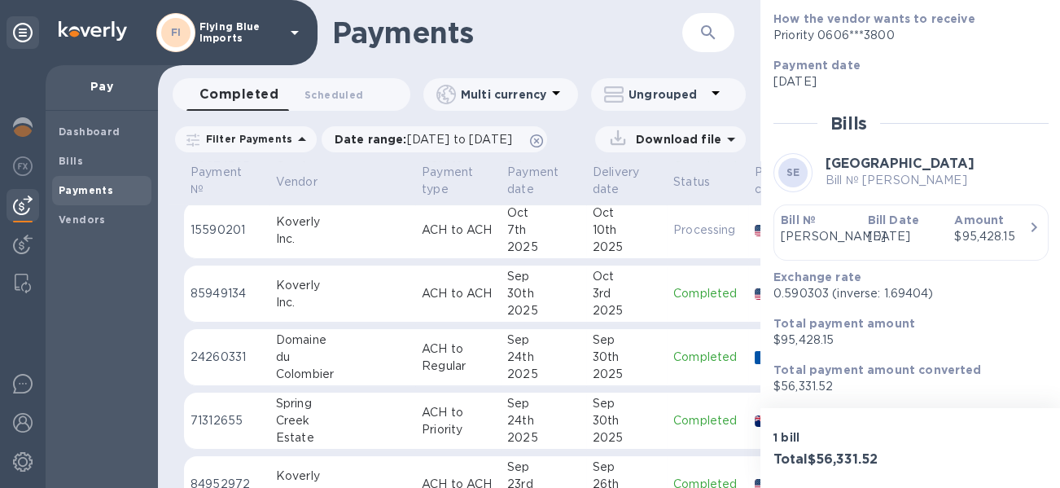
scroll to position [163, 0]
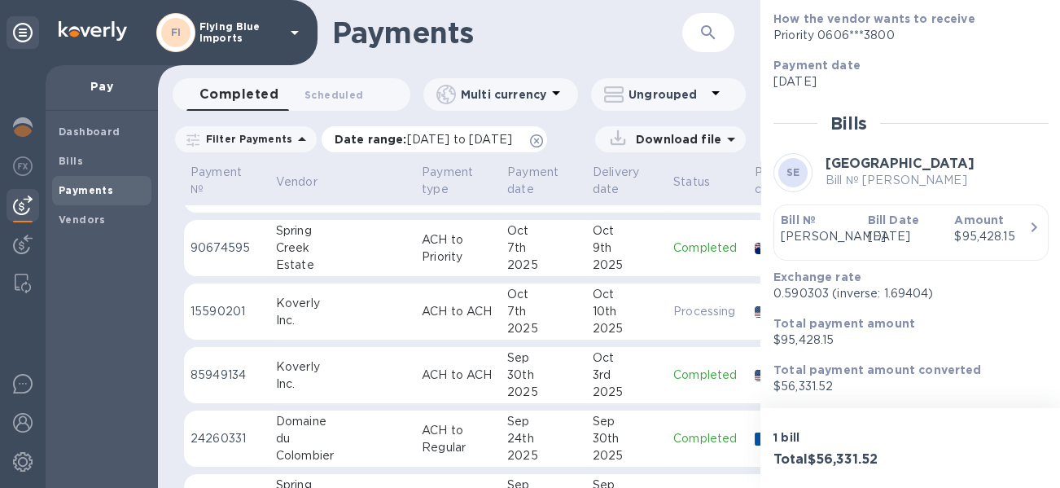
click at [512, 142] on span "09/01/2025 to 10/10/2025" at bounding box center [459, 139] width 105 height 13
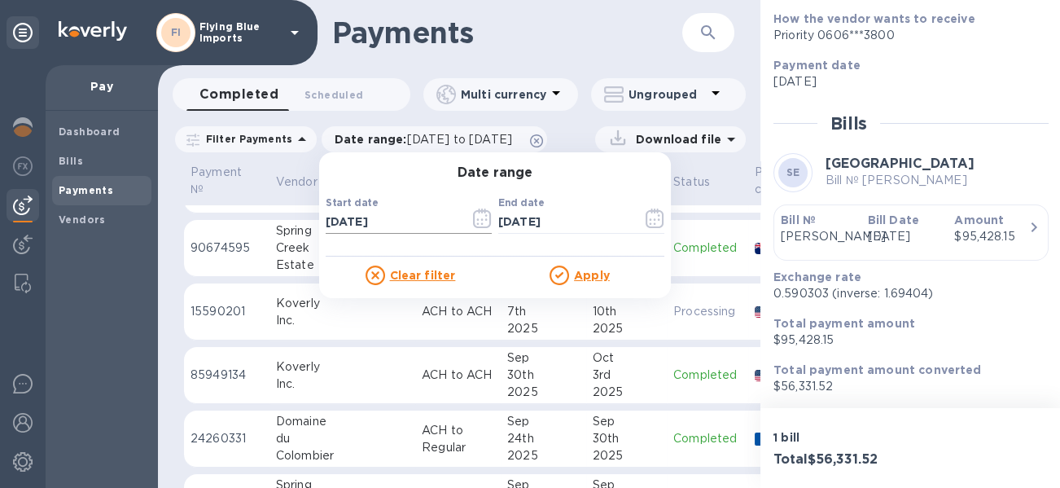
click at [473, 214] on icon "button" at bounding box center [482, 218] width 19 height 20
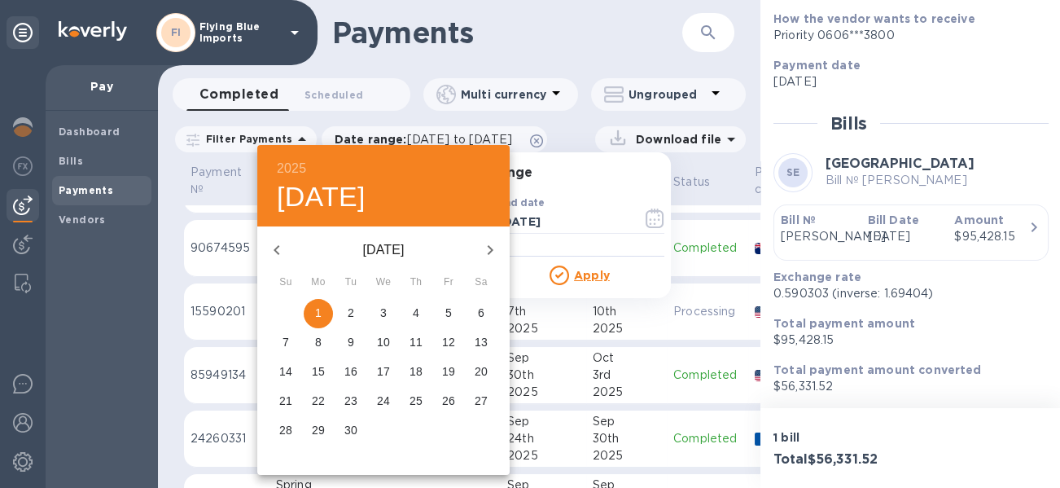
click at [484, 241] on icon "button" at bounding box center [490, 250] width 20 height 20
click at [350, 342] on p "7" at bounding box center [351, 342] width 7 height 16
type input "10/07/2025"
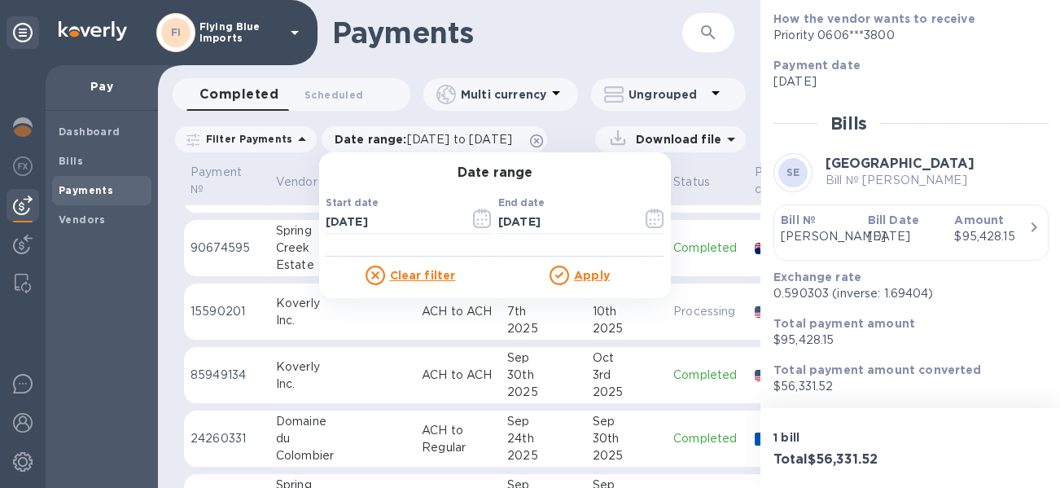
click at [551, 269] on icon at bounding box center [559, 275] width 20 height 20
click at [574, 273] on u "Apply" at bounding box center [592, 275] width 36 height 13
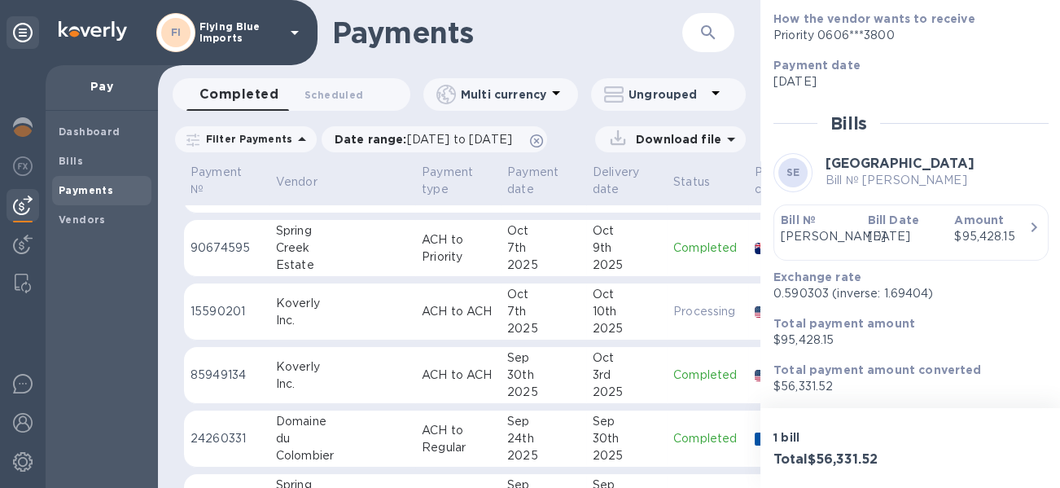
scroll to position [0, 0]
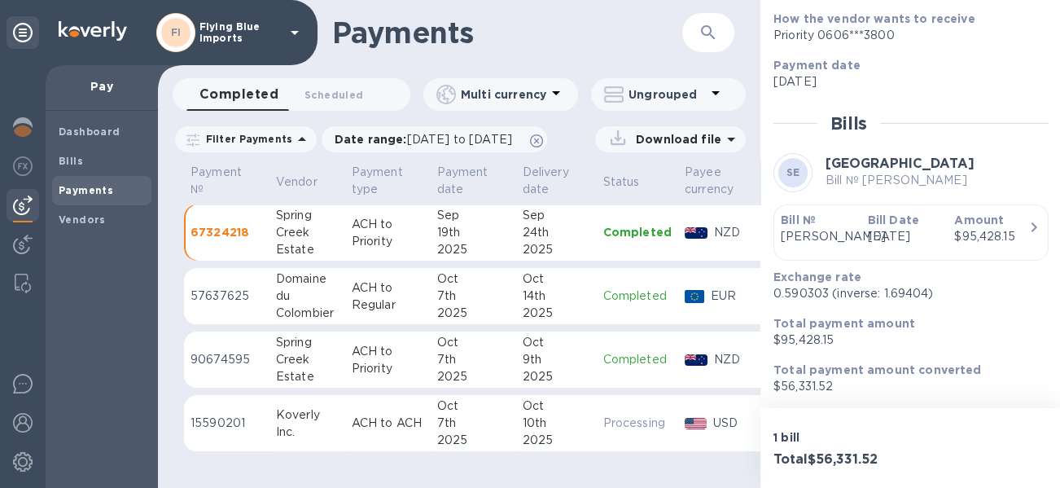
click at [382, 295] on p "ACH to Regular" at bounding box center [388, 296] width 72 height 34
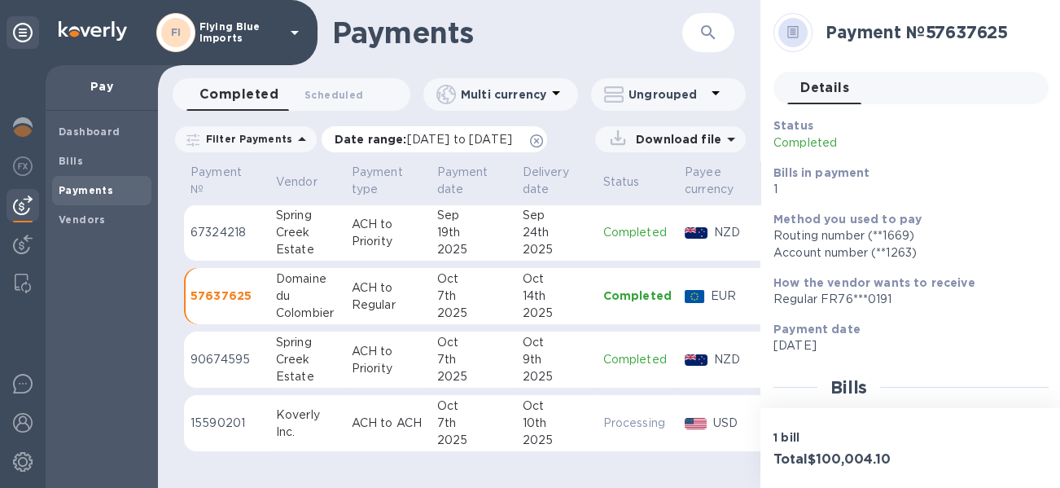
click at [512, 138] on span "10/07/2025 to 10/10/2025" at bounding box center [459, 139] width 105 height 13
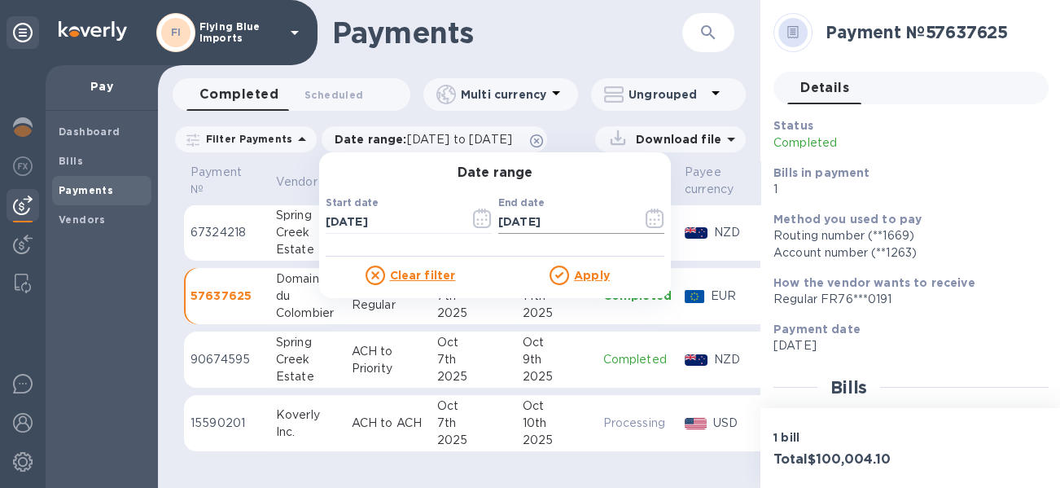
click at [649, 217] on icon "button" at bounding box center [654, 218] width 19 height 20
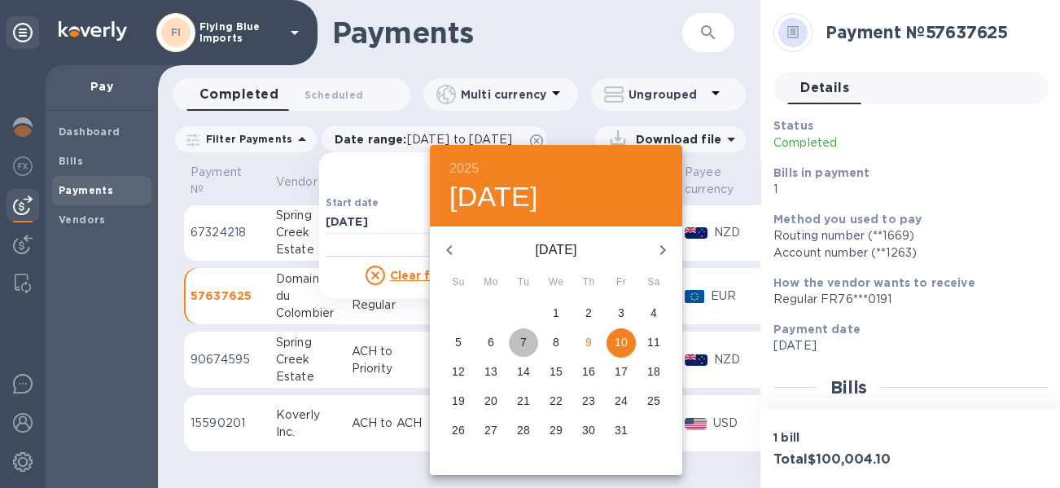
click at [527, 339] on span "7" at bounding box center [523, 342] width 29 height 16
type input "10/07/2025"
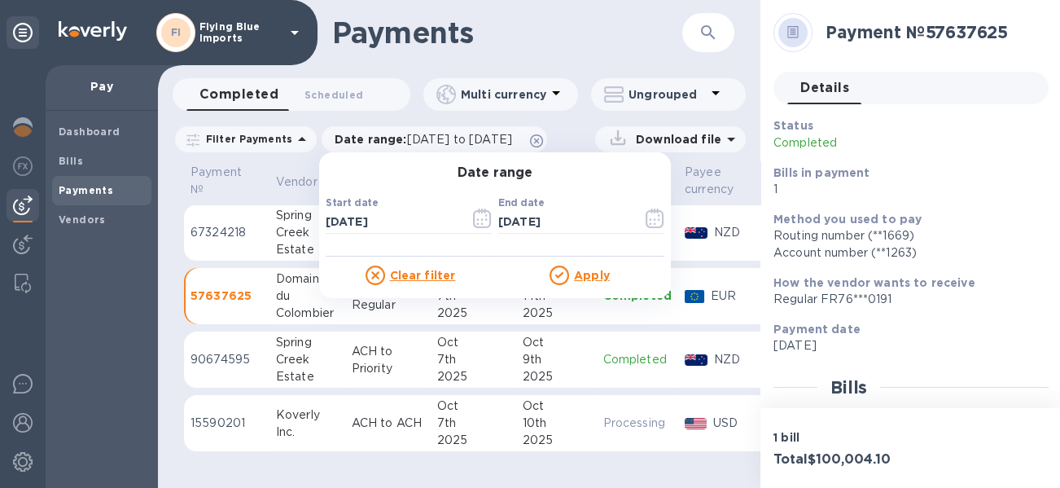
click at [574, 272] on u "Apply" at bounding box center [592, 275] width 36 height 13
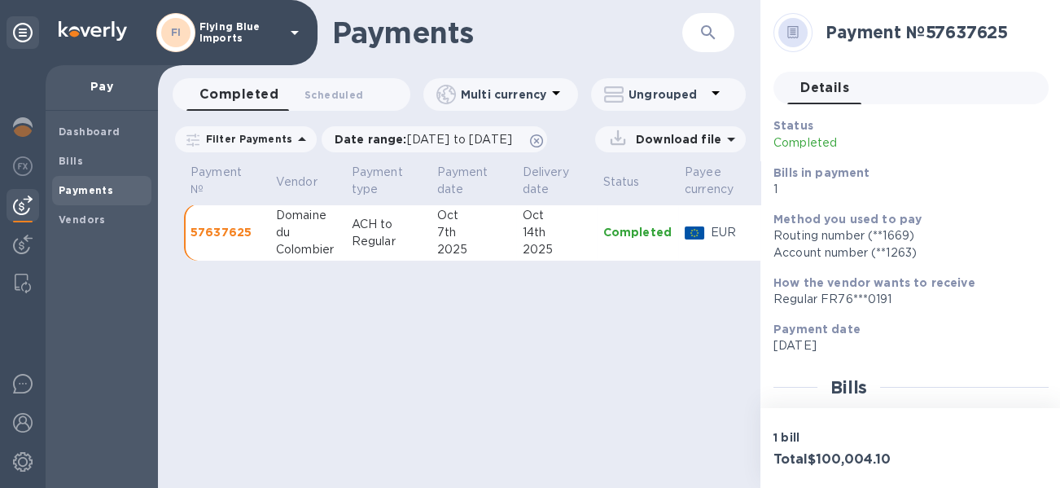
click at [416, 226] on p "ACH to Regular" at bounding box center [388, 233] width 72 height 34
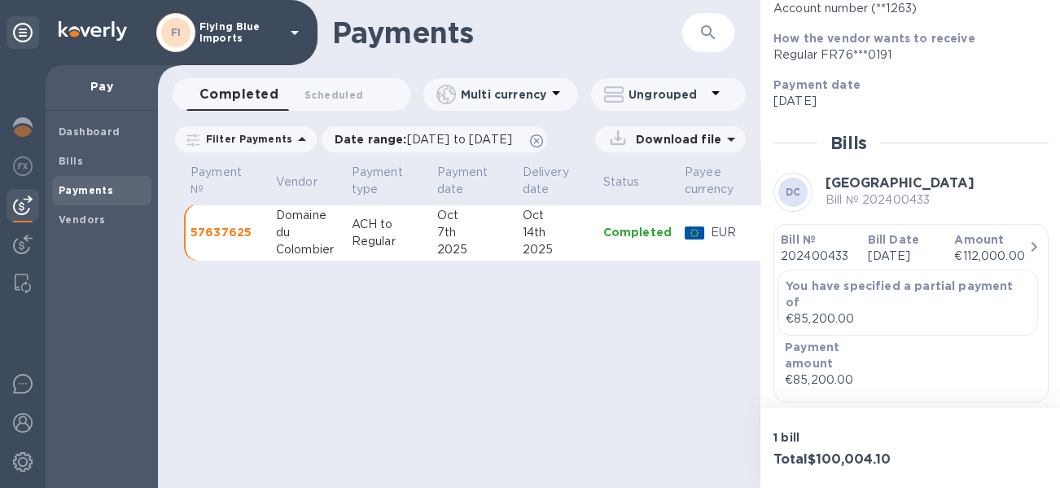
scroll to position [387, 0]
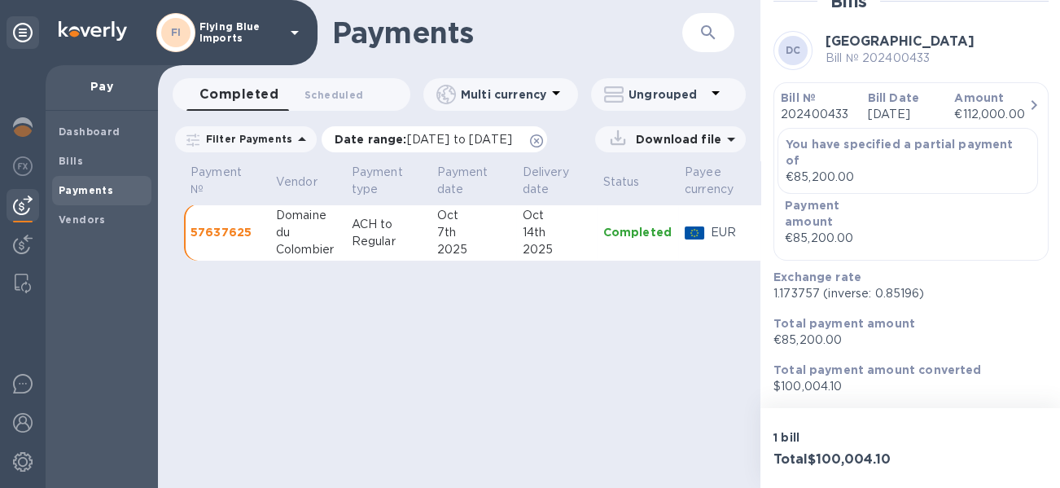
click at [457, 140] on span "10/07/2025 to 10/07/2025" at bounding box center [459, 139] width 105 height 13
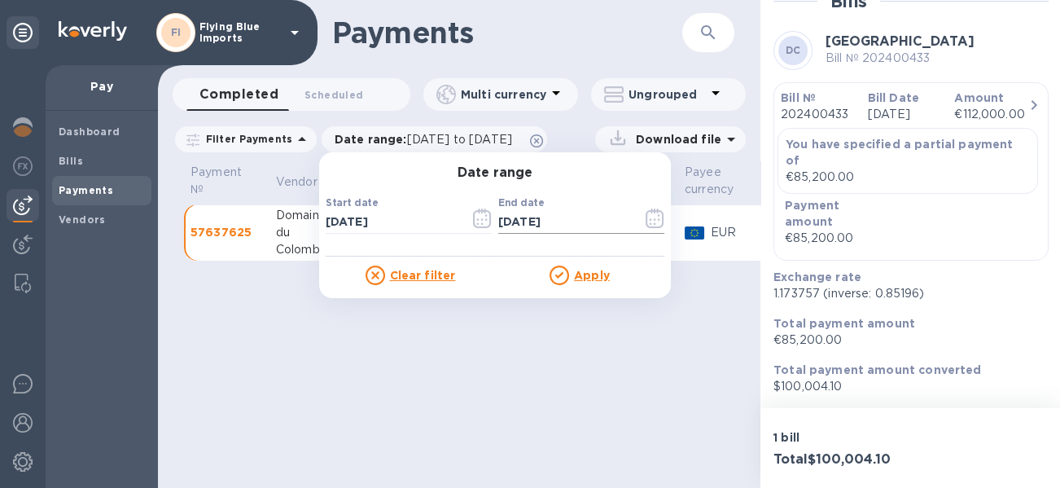
click at [645, 218] on icon "button" at bounding box center [654, 218] width 19 height 20
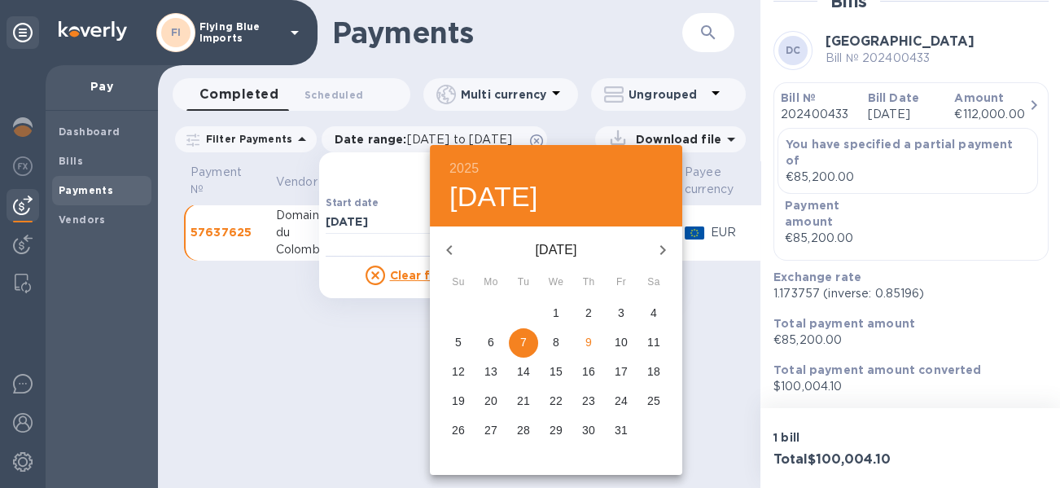
click at [623, 335] on p "10" at bounding box center [620, 342] width 13 height 16
type input "10/10/2025"
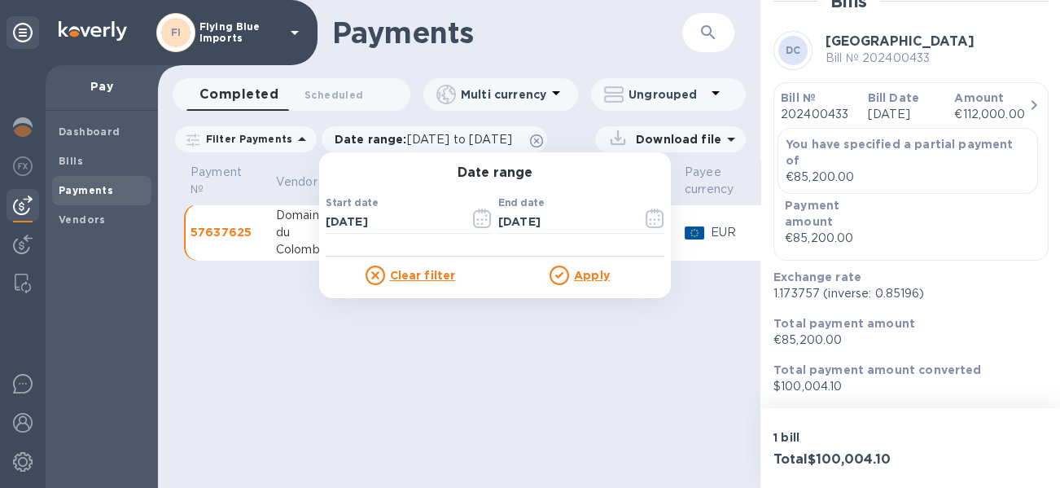
click at [555, 272] on icon at bounding box center [559, 275] width 20 height 20
click at [598, 278] on u "Apply" at bounding box center [592, 275] width 36 height 13
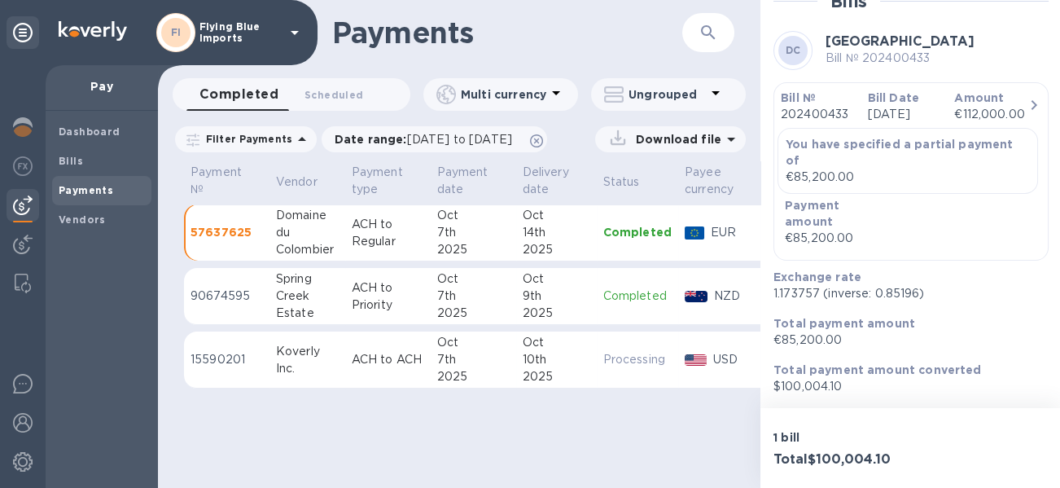
click at [459, 299] on div "7th" at bounding box center [473, 295] width 72 height 17
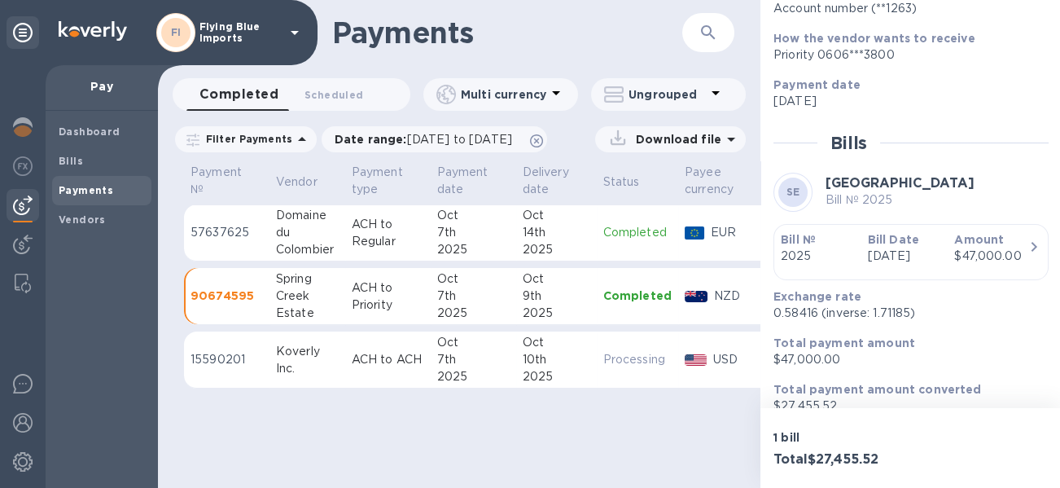
scroll to position [280, 0]
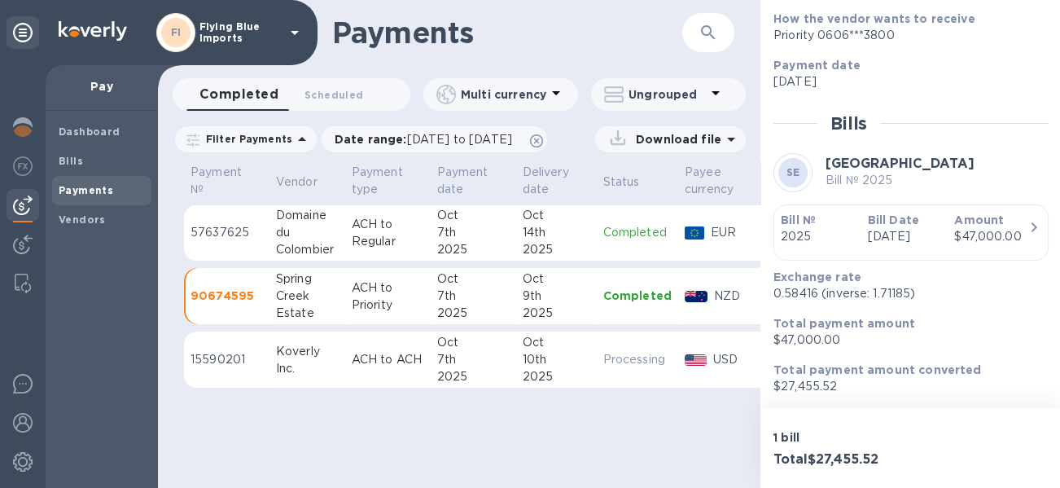
click at [563, 277] on div "Oct" at bounding box center [557, 278] width 68 height 17
click at [581, 234] on div "14th" at bounding box center [557, 232] width 68 height 17
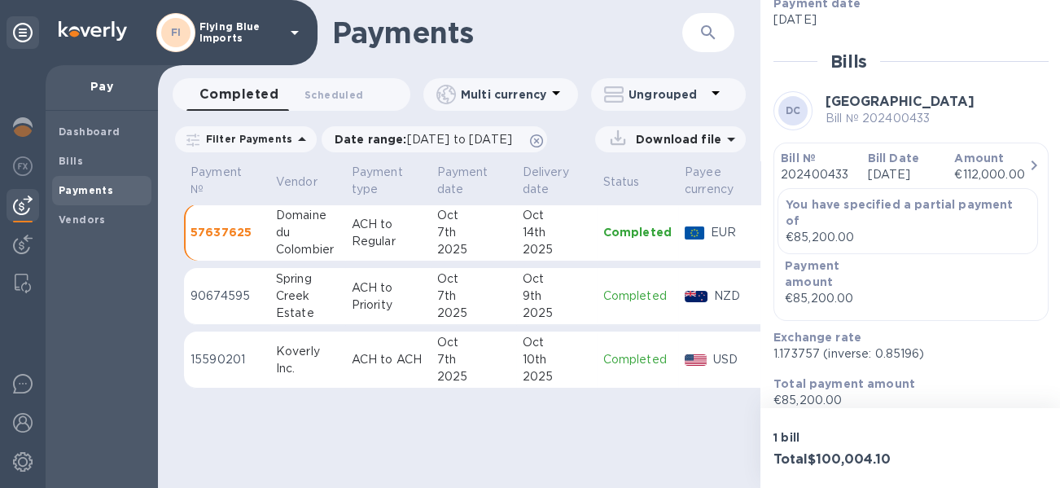
scroll to position [387, 0]
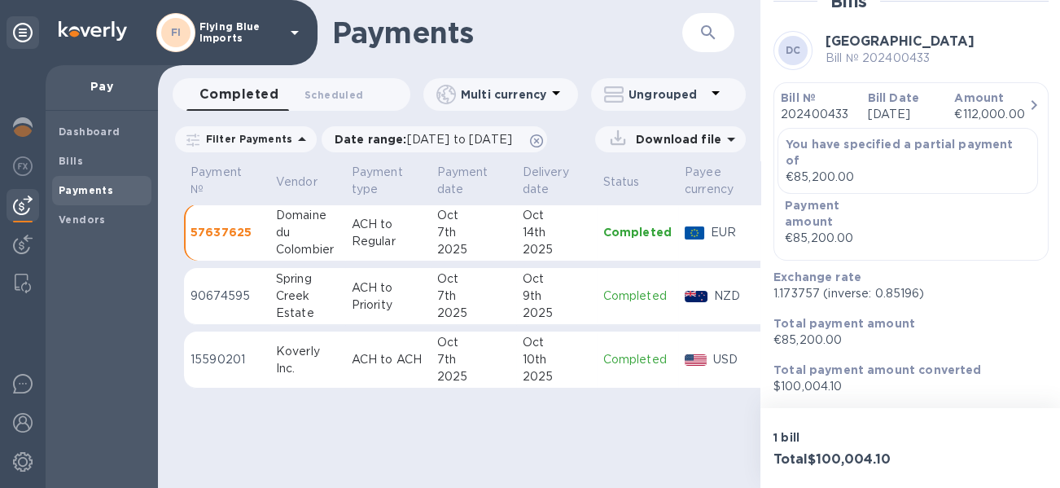
click at [365, 304] on p "ACH to Priority" at bounding box center [388, 296] width 72 height 34
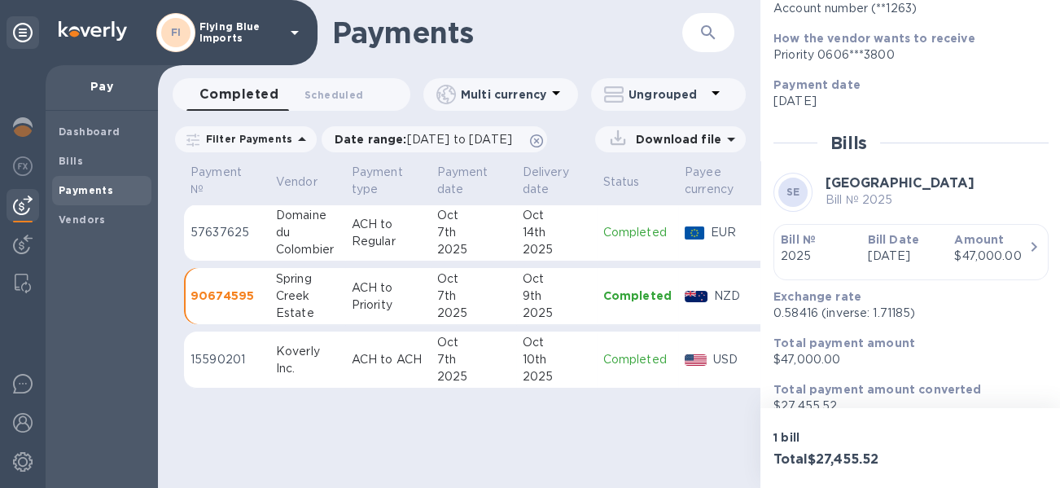
scroll to position [280, 0]
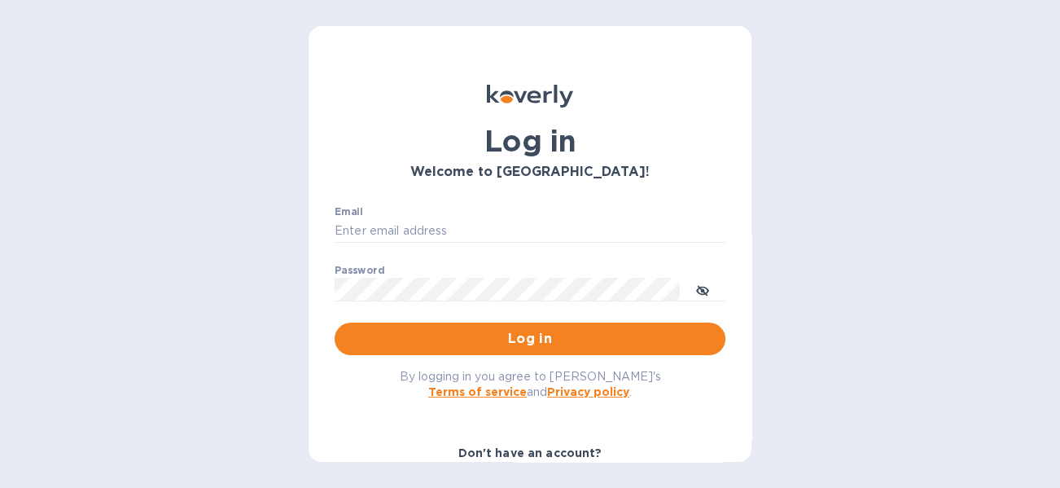
type input "[EMAIL_ADDRESS][DOMAIN_NAME]"
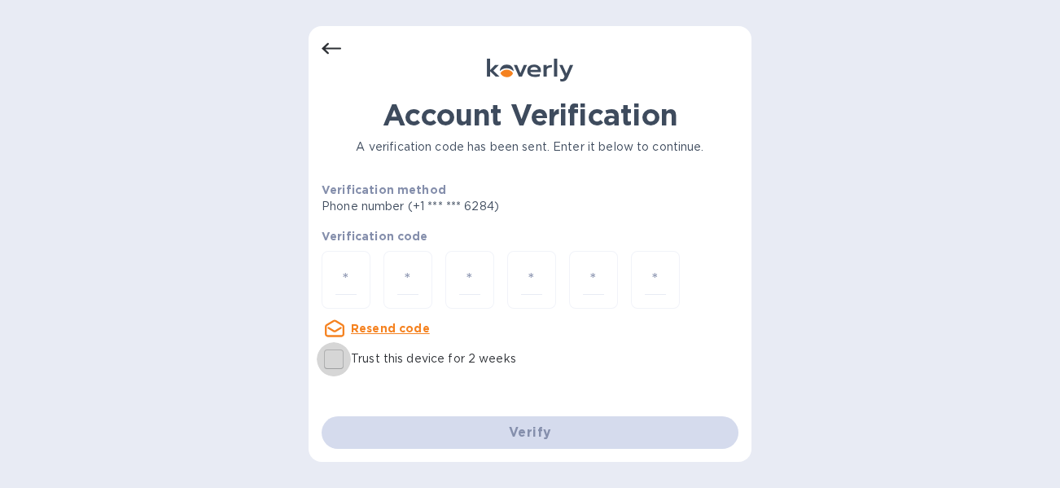
click at [335, 357] on input "Trust this device for 2 weeks" at bounding box center [334, 359] width 34 height 34
checkbox input "true"
click at [356, 286] on input "number" at bounding box center [345, 280] width 21 height 30
paste input "8"
type input "8"
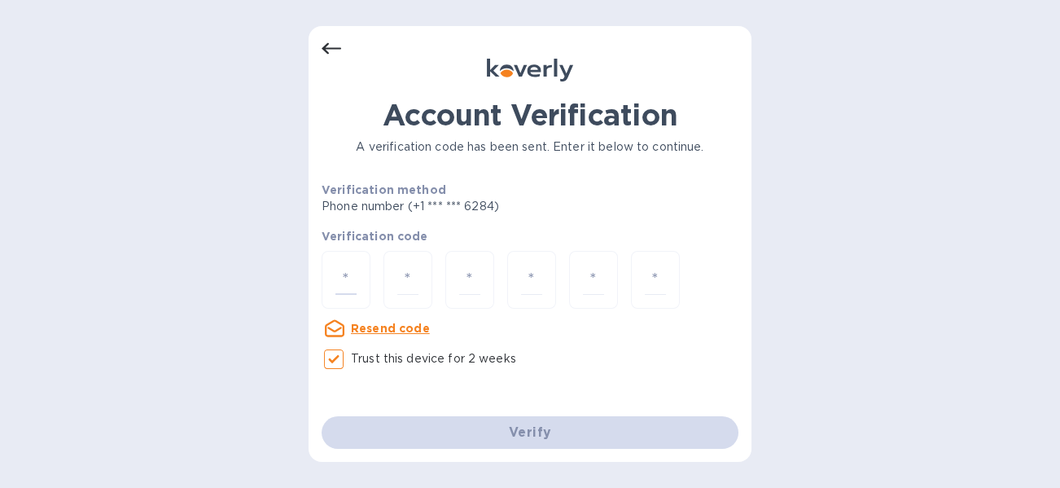
type input "4"
type input "8"
type input "1"
type input "6"
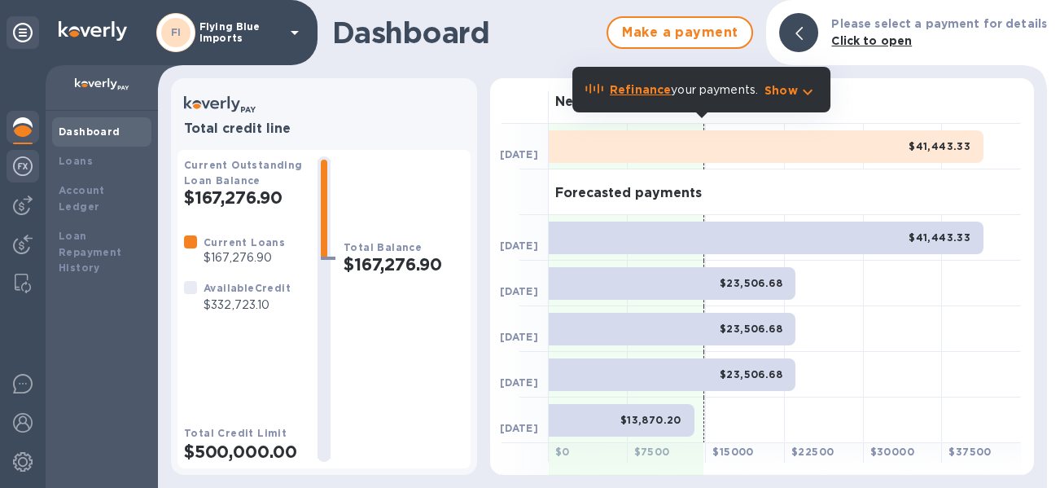
click at [32, 160] on img at bounding box center [23, 166] width 20 height 20
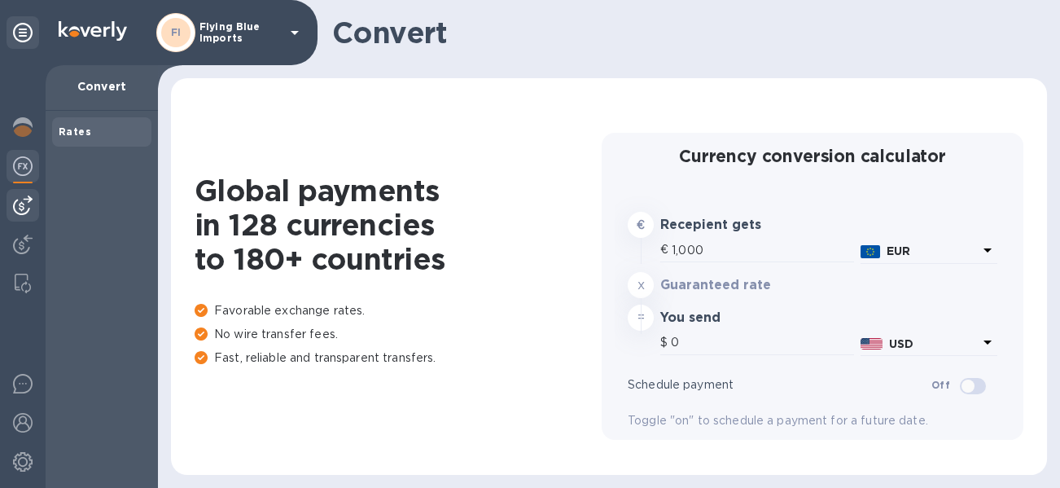
type input "1,166.31"
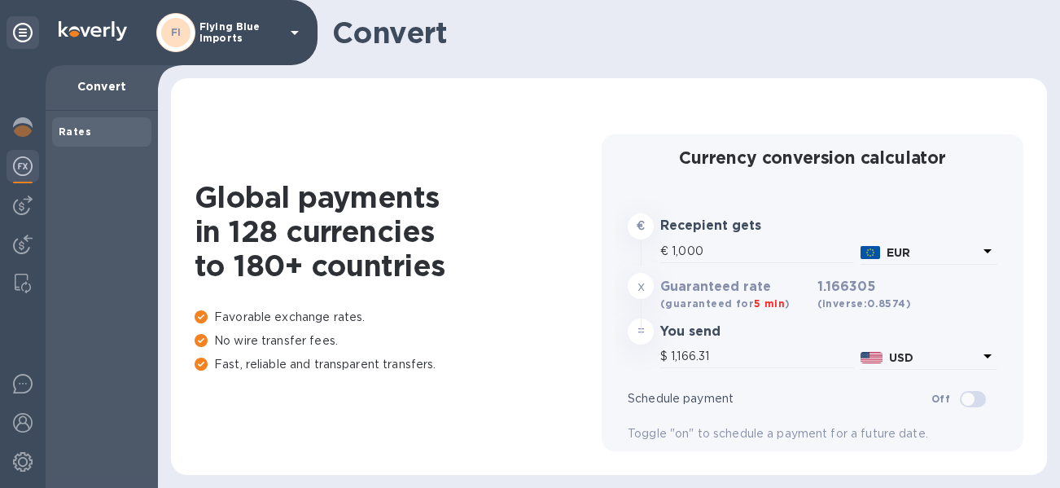
click at [0, 207] on div at bounding box center [23, 276] width 46 height 422
click at [18, 206] on img at bounding box center [23, 205] width 20 height 20
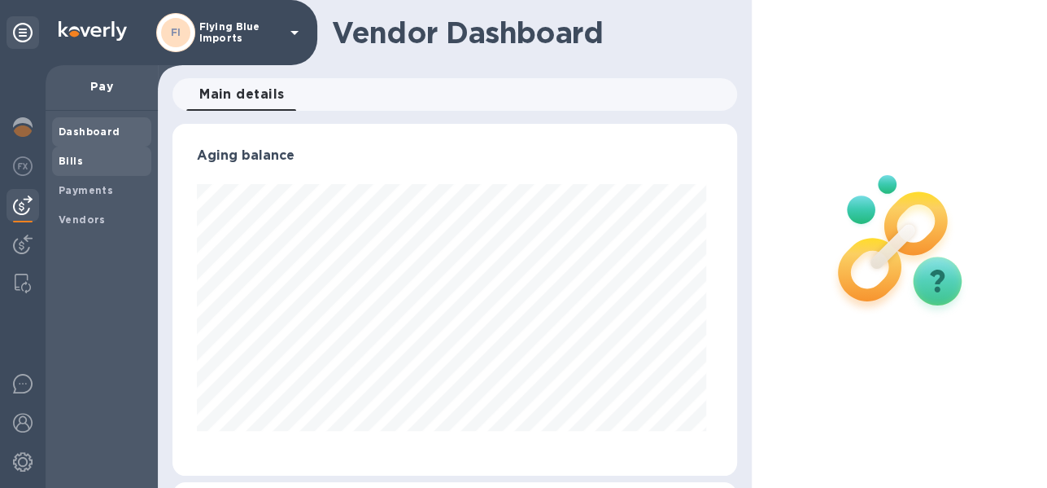
scroll to position [351, 558]
click at [90, 212] on span "Vendors" at bounding box center [82, 220] width 47 height 16
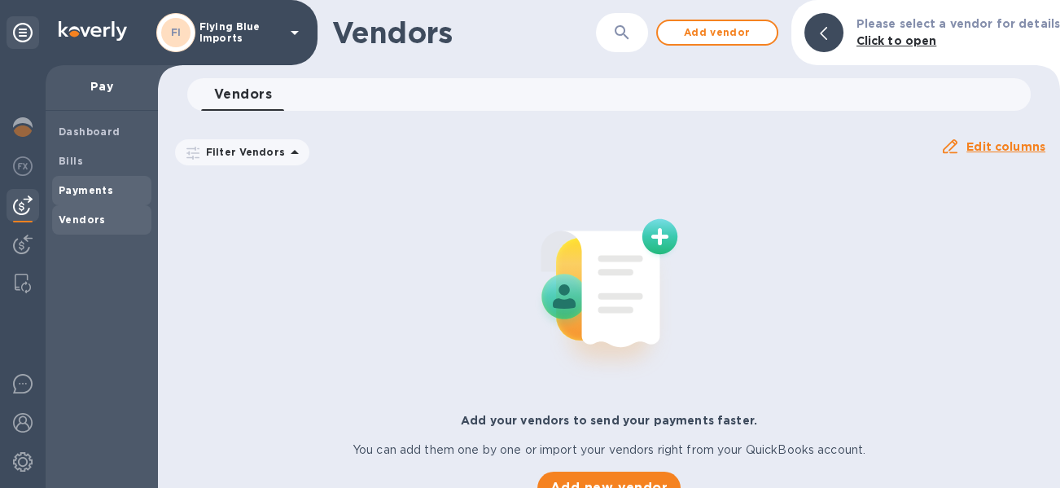
click at [75, 188] on b "Payments" at bounding box center [86, 190] width 55 height 12
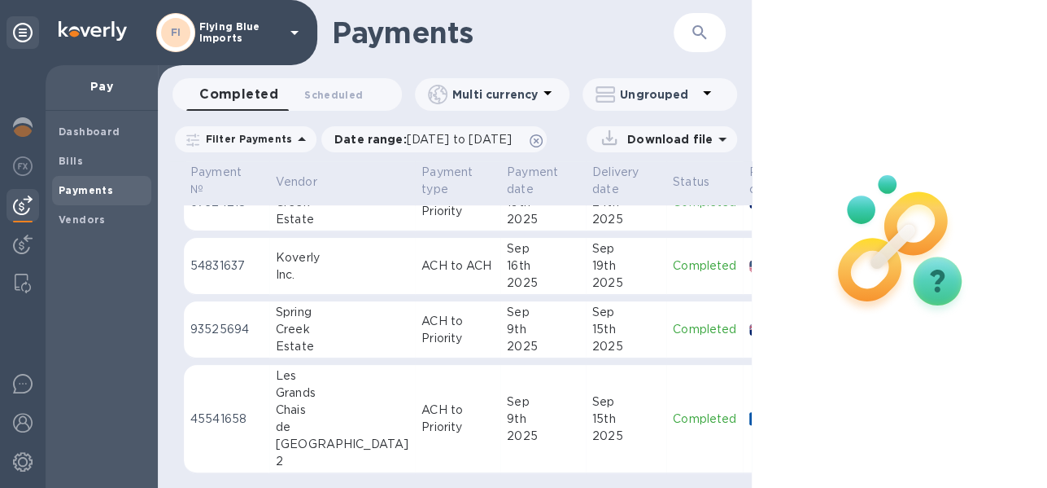
scroll to position [80, 0]
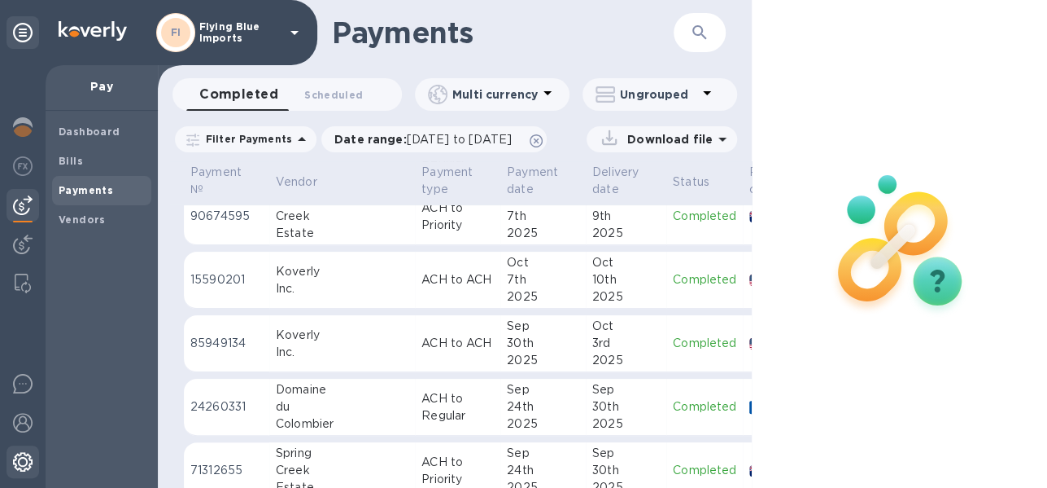
click at [27, 452] on img at bounding box center [23, 462] width 20 height 20
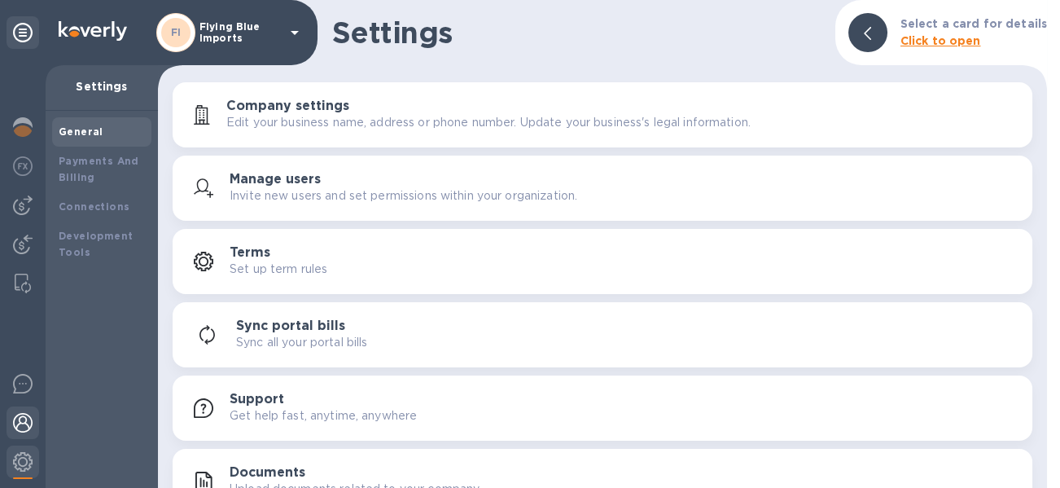
click at [21, 411] on div at bounding box center [23, 424] width 33 height 36
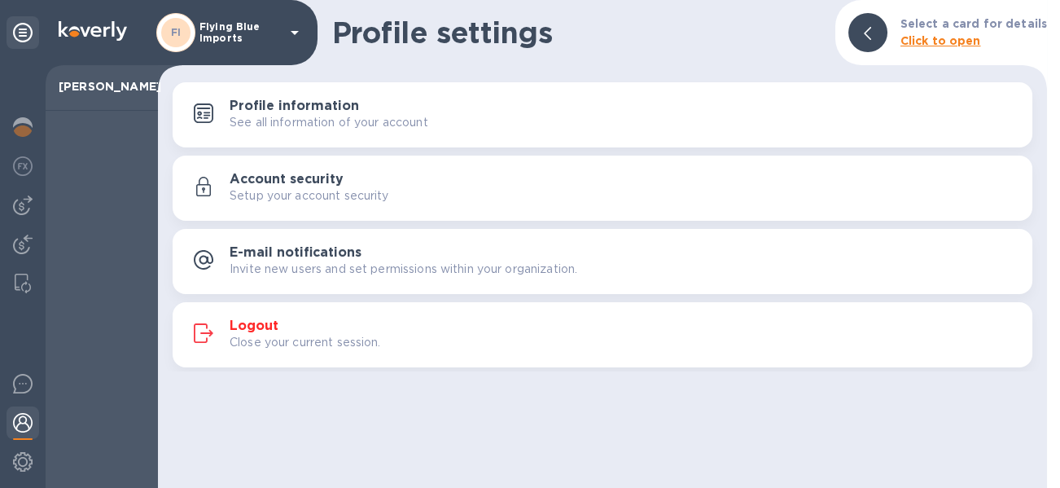
click at [234, 326] on h3 "Logout" at bounding box center [254, 325] width 49 height 15
